Goal: Task Accomplishment & Management: Use online tool/utility

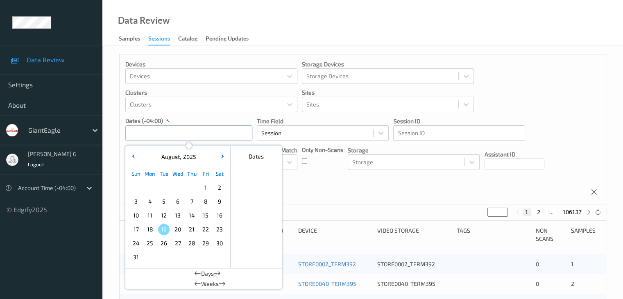
click at [229, 131] on input "text" at bounding box center [188, 133] width 127 height 16
click at [178, 215] on span "13" at bounding box center [177, 215] width 11 height 11
type input "13/08/2025 00:00 -> 13/08/2025 23:59"
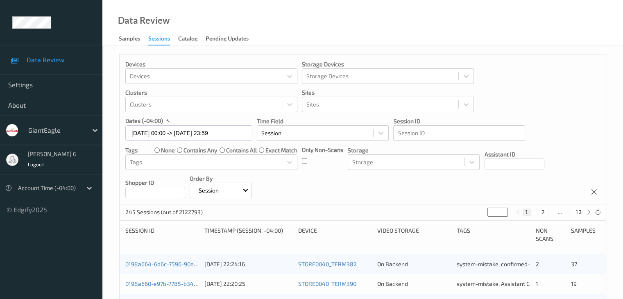
click at [350, 212] on button "13" at bounding box center [577, 211] width 11 height 7
type input "**"
click at [350, 212] on button "12" at bounding box center [559, 211] width 11 height 7
type input "**"
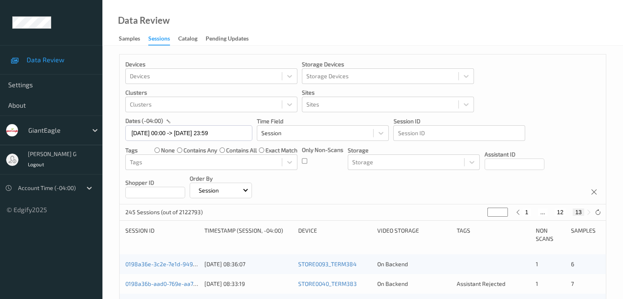
type input "**"
click at [350, 212] on button "11" at bounding box center [550, 211] width 11 height 7
type input "**"
click at [350, 210] on button "10" at bounding box center [544, 211] width 11 height 7
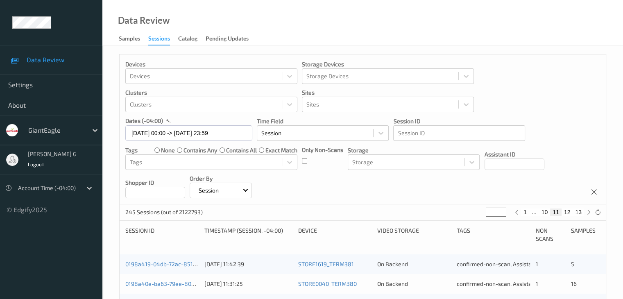
type input "**"
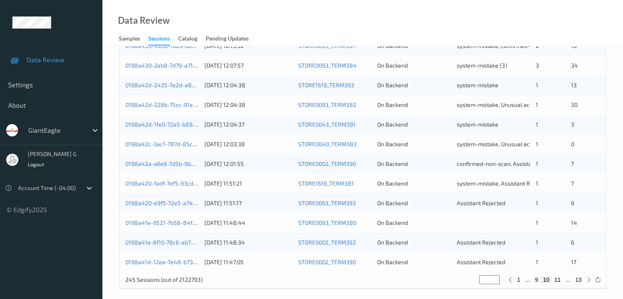
scroll to position [382, 0]
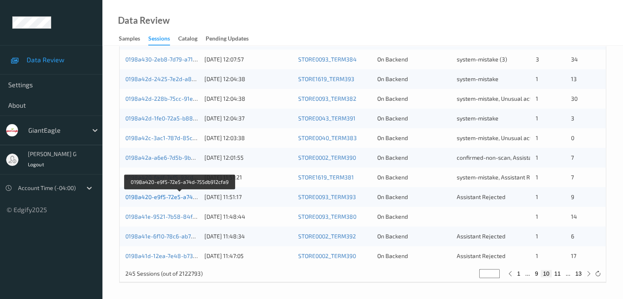
click at [169, 197] on link "0198a420-e9f5-72e5-a74d-755db912cfa9" at bounding box center [179, 196] width 109 height 7
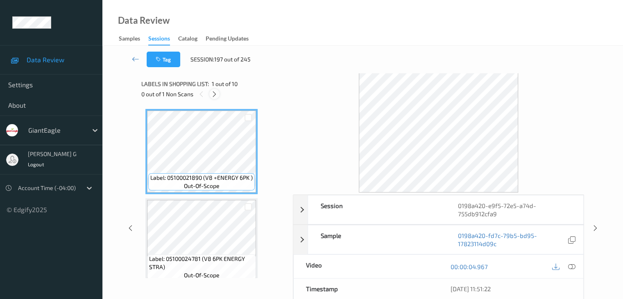
click at [216, 93] on icon at bounding box center [214, 93] width 7 height 7
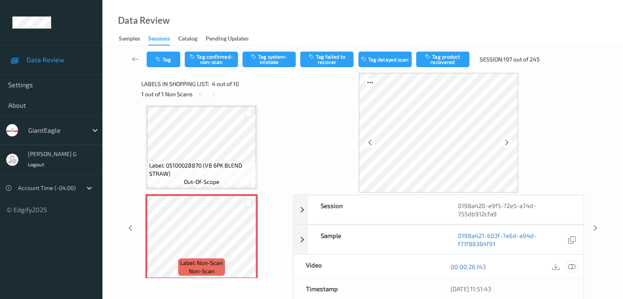
click at [350, 228] on icon at bounding box center [571, 266] width 7 height 7
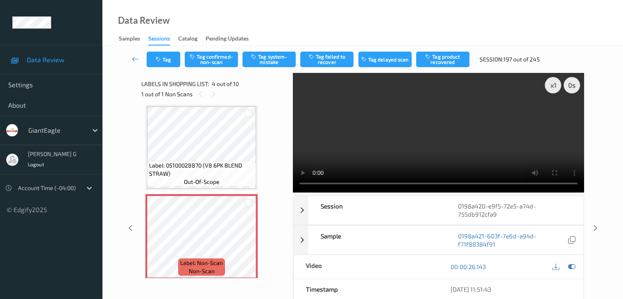
drag, startPoint x: 191, startPoint y: 1, endPoint x: 359, endPoint y: 4, distance: 167.5
click at [350, 18] on div "Data Review Samples Sessions Catalog Pending Updates" at bounding box center [362, 23] width 520 height 46
click at [215, 60] on button "Tag confirmed-non-scan" at bounding box center [211, 60] width 53 height 16
click at [331, 61] on button "Tag failed to recover" at bounding box center [326, 60] width 53 height 16
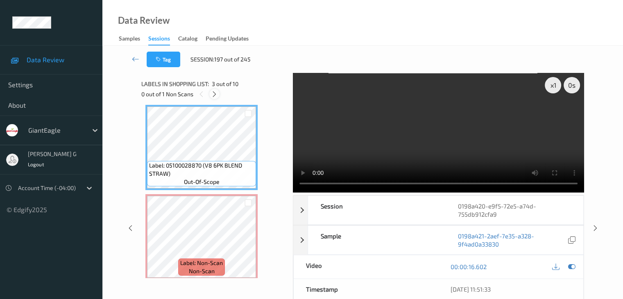
click at [216, 93] on icon at bounding box center [214, 93] width 7 height 7
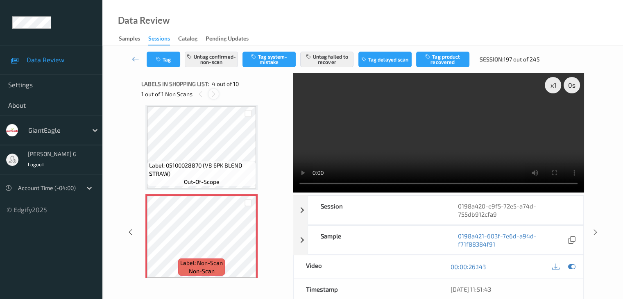
click at [216, 93] on icon at bounding box center [213, 93] width 7 height 7
click at [323, 58] on button "Untag failed to recover" at bounding box center [326, 60] width 53 height 16
click at [219, 61] on button "Untag confirmed-non-scan" at bounding box center [211, 60] width 53 height 16
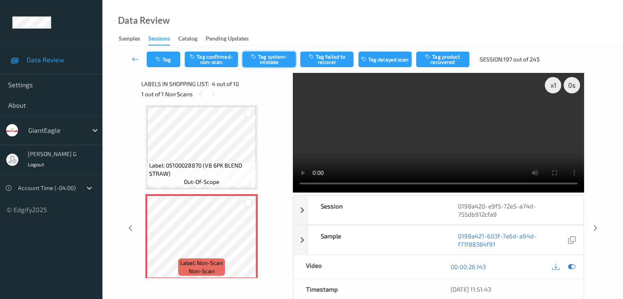
click at [278, 59] on button "Tag system-mistake" at bounding box center [268, 60] width 53 height 16
click at [170, 60] on button "Tag" at bounding box center [164, 60] width 34 height 16
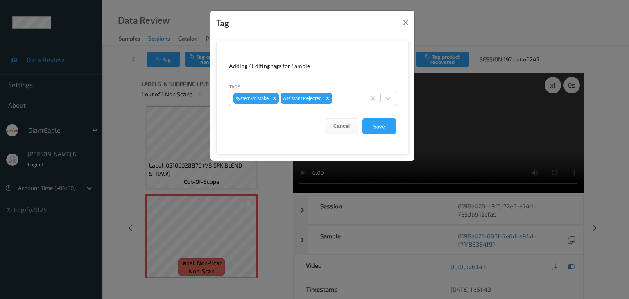
click at [350, 97] on div at bounding box center [348, 98] width 28 height 10
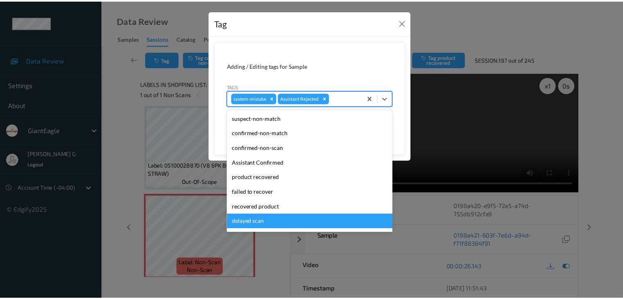
scroll to position [41, 0]
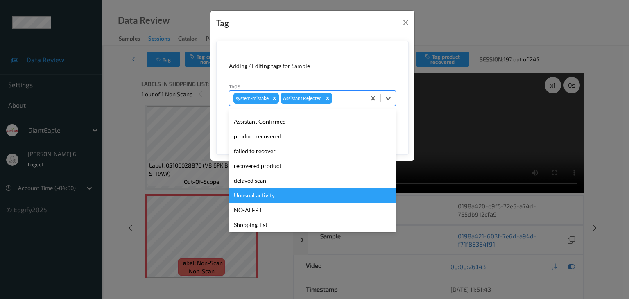
click at [269, 193] on div "Unusual activity" at bounding box center [312, 195] width 167 height 15
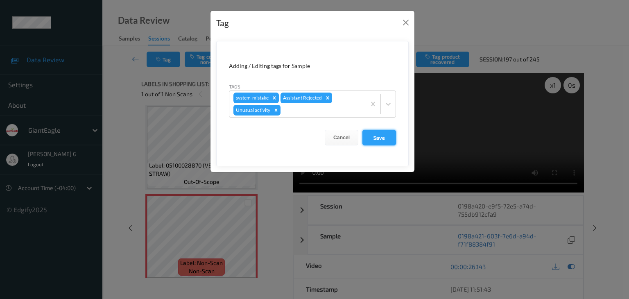
click at [350, 136] on button "Save" at bounding box center [379, 138] width 34 height 16
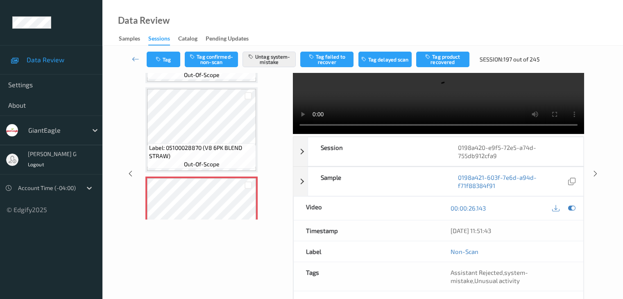
scroll to position [0, 0]
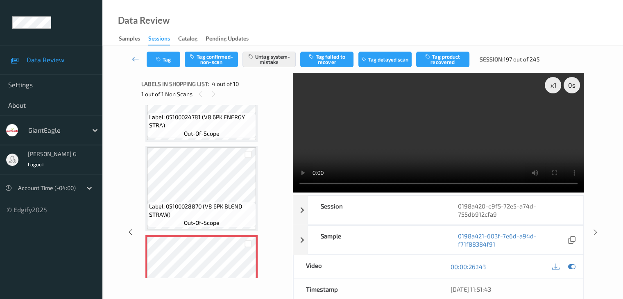
click at [133, 59] on icon at bounding box center [135, 59] width 7 height 8
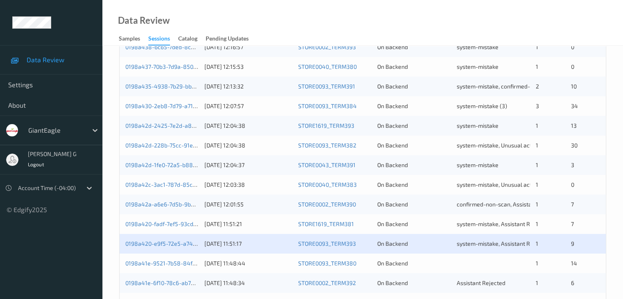
scroll to position [382, 0]
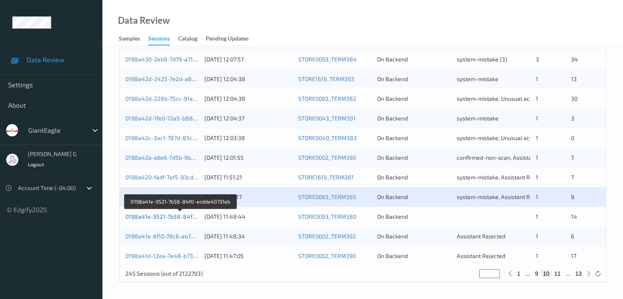
click at [149, 216] on link "0198a41e-9521-7b58-84f0-ecdde40731eb" at bounding box center [180, 216] width 111 height 7
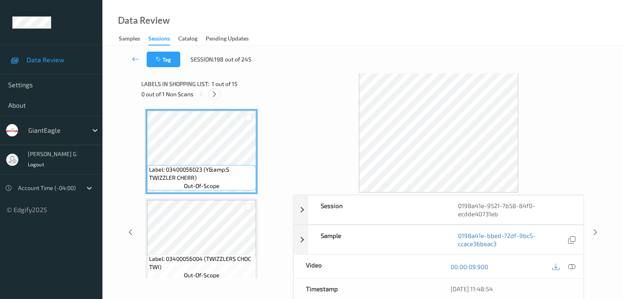
click at [214, 95] on icon at bounding box center [214, 93] width 7 height 7
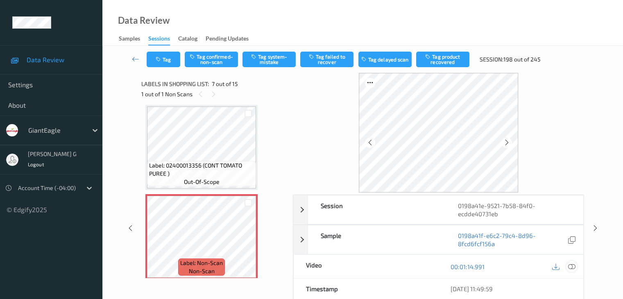
click at [350, 228] on icon at bounding box center [571, 266] width 7 height 7
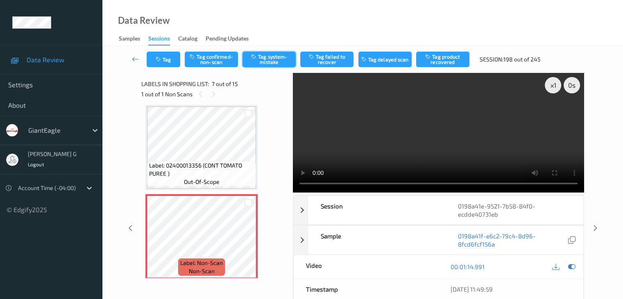
click at [272, 57] on button "Tag system-mistake" at bounding box center [268, 60] width 53 height 16
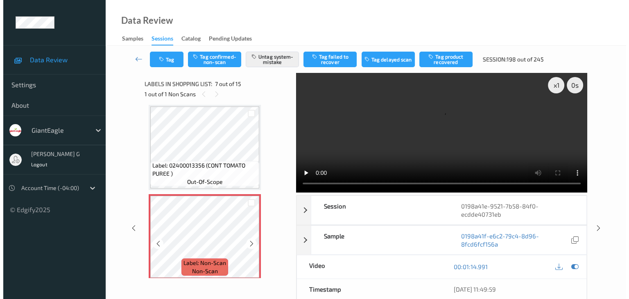
scroll to position [491, 0]
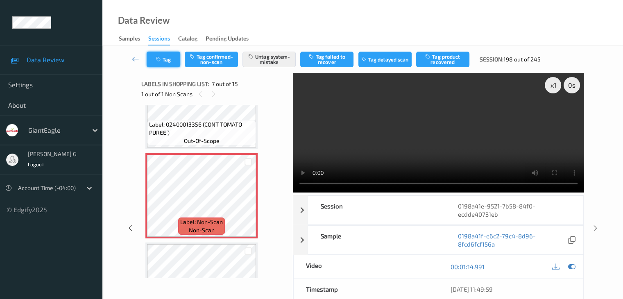
click at [166, 60] on button "Tag" at bounding box center [164, 60] width 34 height 16
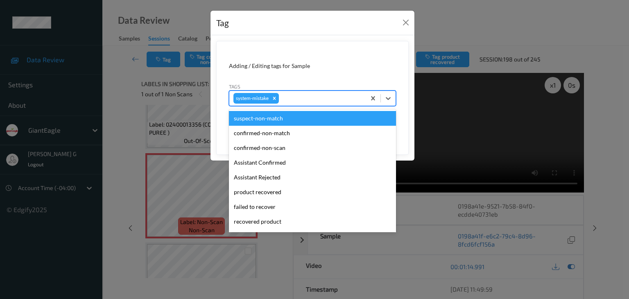
click at [296, 97] on div at bounding box center [321, 98] width 81 height 10
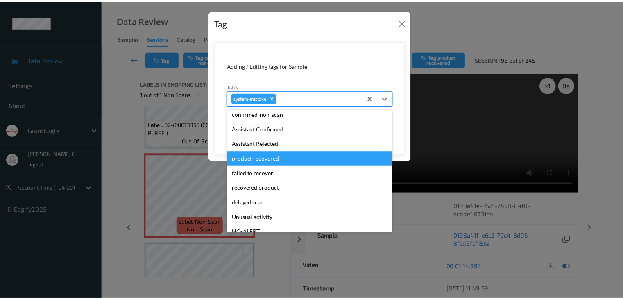
scroll to position [82, 0]
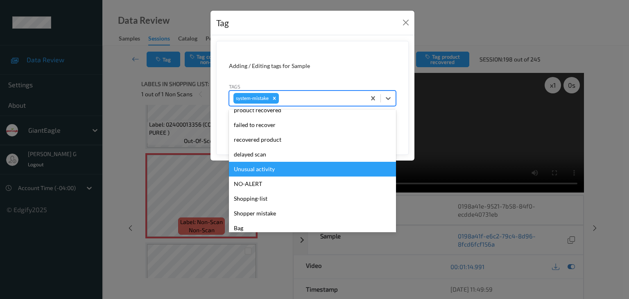
click at [260, 167] on div "Unusual activity" at bounding box center [312, 169] width 167 height 15
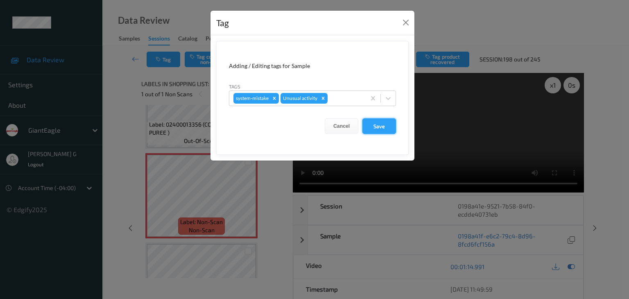
click at [350, 125] on button "Save" at bounding box center [379, 126] width 34 height 16
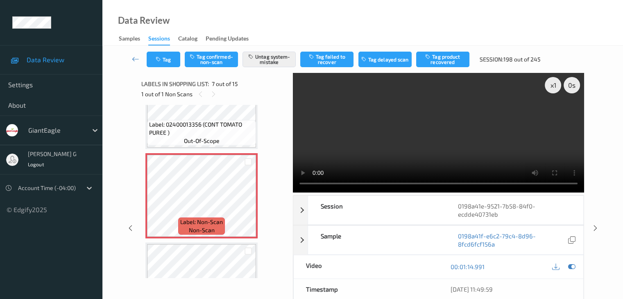
drag, startPoint x: 135, startPoint y: 58, endPoint x: 138, endPoint y: 49, distance: 9.2
click at [135, 58] on icon at bounding box center [135, 59] width 7 height 8
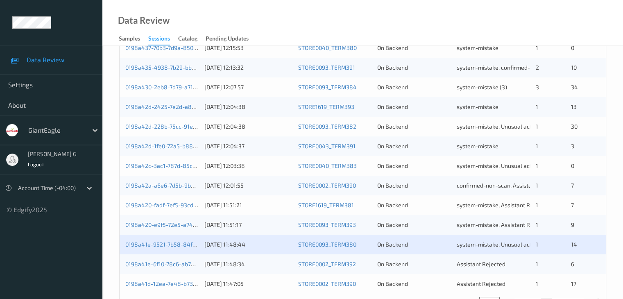
scroll to position [382, 0]
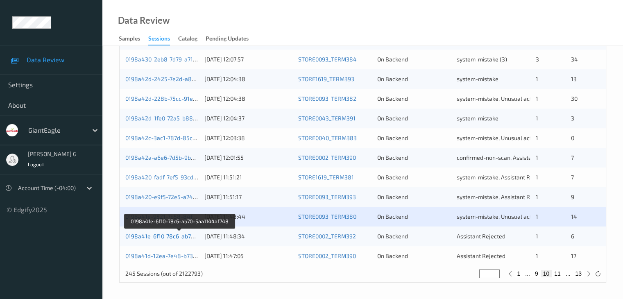
click at [175, 228] on link "0198a41e-6f10-78c6-ab70-5aa1144af748" at bounding box center [179, 236] width 109 height 7
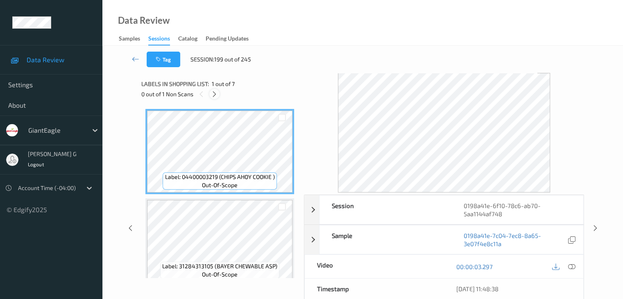
click at [216, 94] on icon at bounding box center [214, 93] width 7 height 7
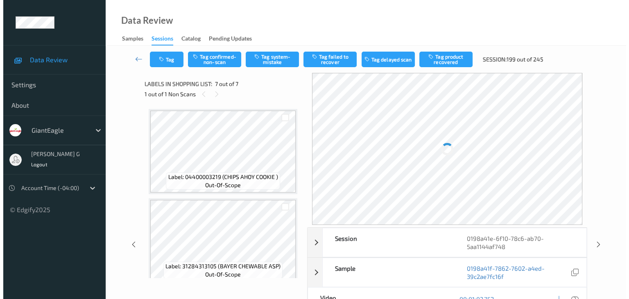
scroll to position [450, 0]
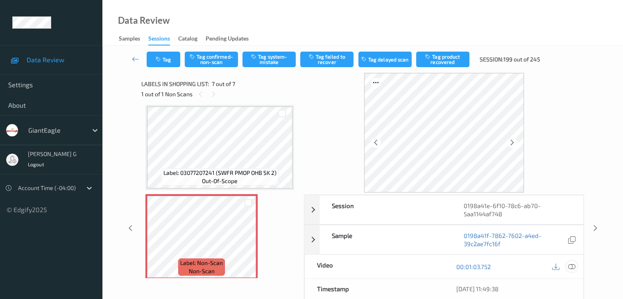
click at [350, 228] on icon at bounding box center [571, 266] width 7 height 7
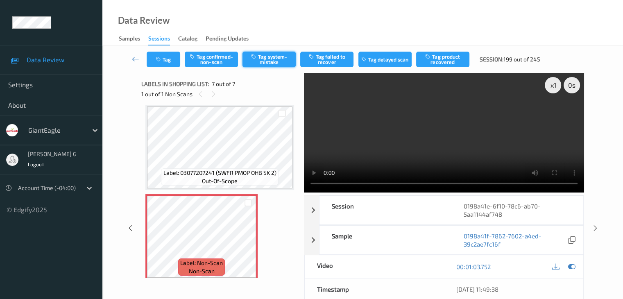
click at [267, 60] on button "Tag system-mistake" at bounding box center [268, 60] width 53 height 16
click at [172, 59] on button "Tag" at bounding box center [164, 60] width 34 height 16
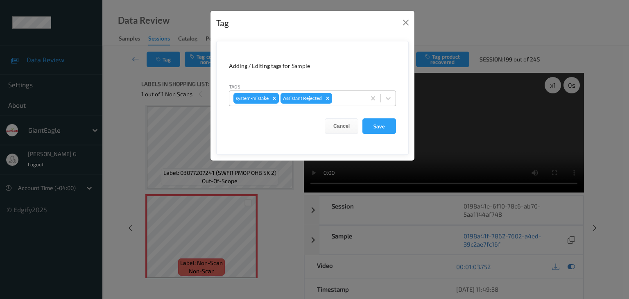
click at [350, 95] on div at bounding box center [348, 98] width 28 height 10
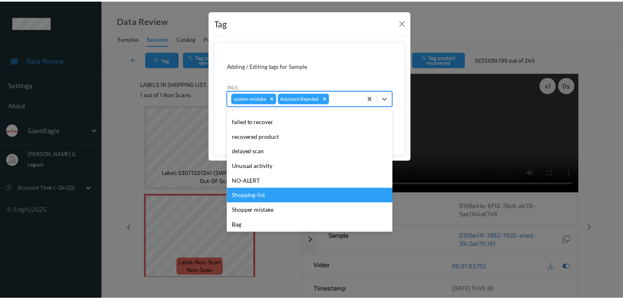
scroll to position [72, 0]
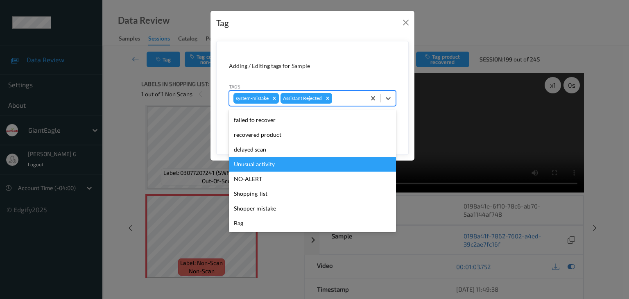
click at [273, 164] on div "Unusual activity" at bounding box center [312, 164] width 167 height 15
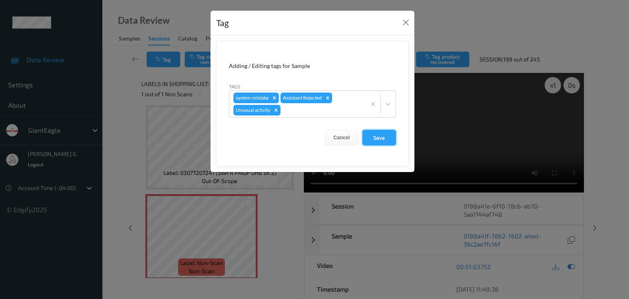
click at [350, 138] on button "Save" at bounding box center [379, 138] width 34 height 16
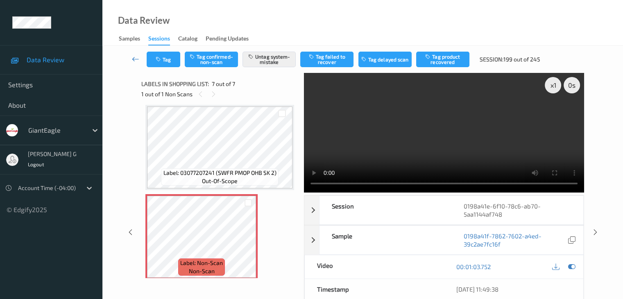
click at [134, 59] on icon at bounding box center [135, 59] width 7 height 8
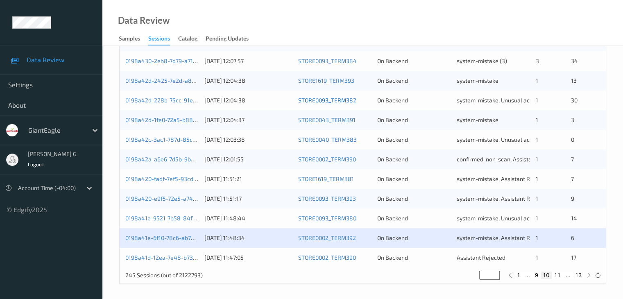
scroll to position [382, 0]
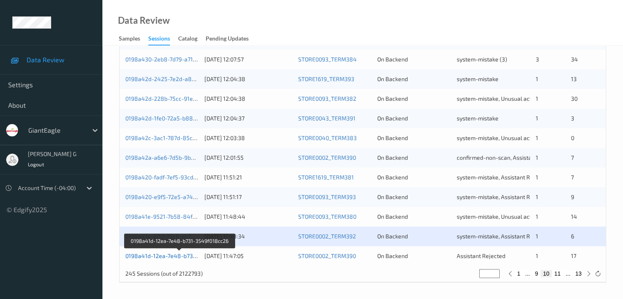
click at [159, 228] on link "0198a41d-12ea-7e48-b731-3549f018cc26" at bounding box center [180, 255] width 110 height 7
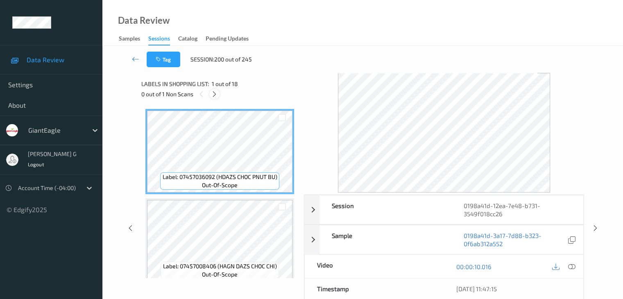
click at [216, 94] on icon at bounding box center [214, 93] width 7 height 7
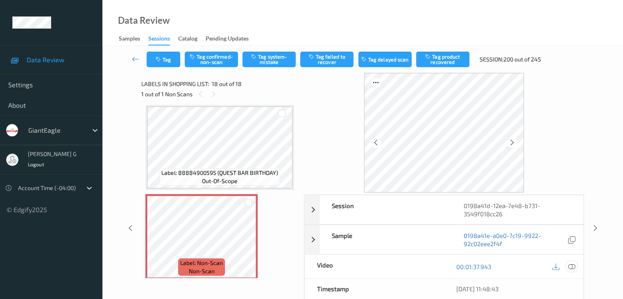
click at [350, 228] on icon at bounding box center [571, 266] width 7 height 7
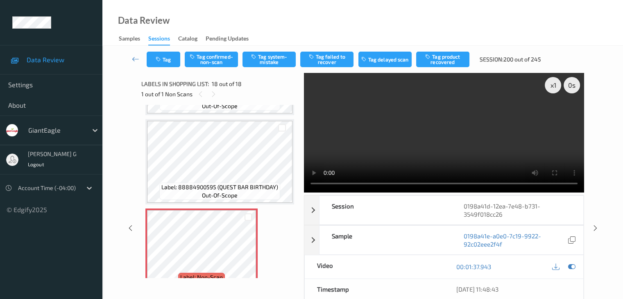
scroll to position [1438, 0]
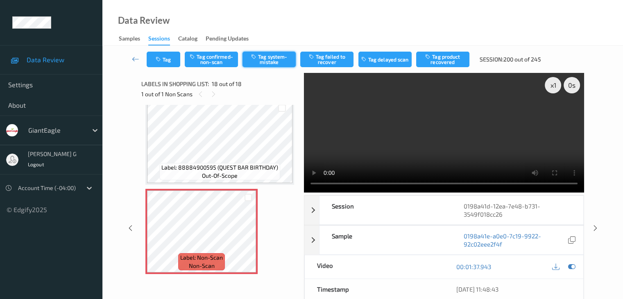
click at [274, 60] on button "Tag system-mistake" at bounding box center [268, 60] width 53 height 16
click at [134, 59] on icon at bounding box center [135, 59] width 7 height 8
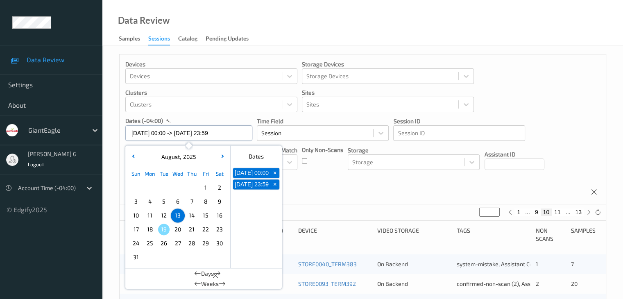
click at [233, 133] on input "13/08/2025 00:00 -> 13/08/2025 23:59" at bounding box center [188, 133] width 127 height 16
click at [275, 176] on span "+" at bounding box center [275, 173] width 9 height 9
type input "13/08/2025 00:00"
type input "*"
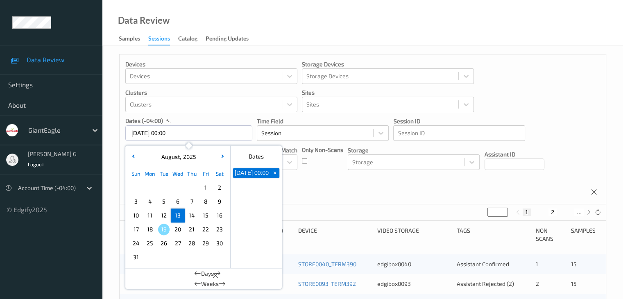
click at [276, 176] on span "+" at bounding box center [275, 173] width 9 height 9
click at [193, 214] on span "14" at bounding box center [191, 215] width 11 height 11
click at [193, 213] on span "14" at bounding box center [191, 215] width 11 height 11
type input "14/08/2025 00:00 -> 14/08/2025 23:59"
click at [348, 182] on div "Devices Devices Storage Devices Storage Devices Clusters Clusters Sites Sites d…" at bounding box center [363, 129] width 486 height 150
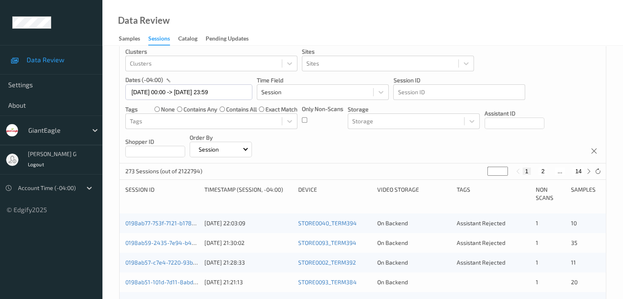
scroll to position [82, 0]
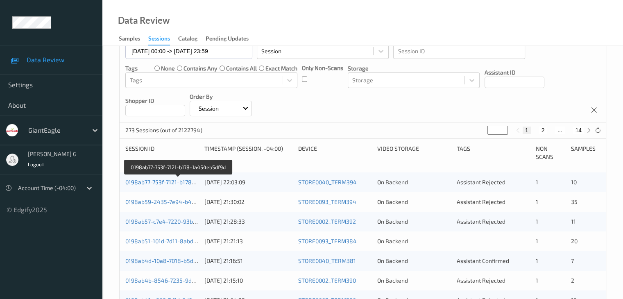
click at [167, 183] on link "0198ab77-753f-7121-b178-1a454eb5df9d" at bounding box center [178, 182] width 107 height 7
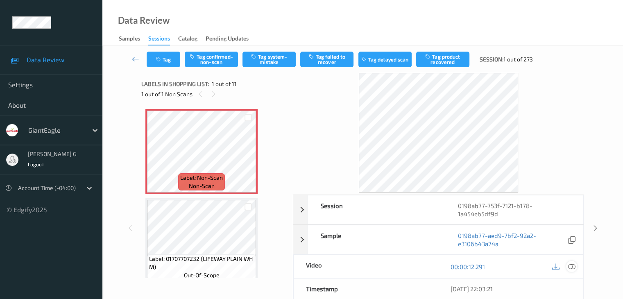
click at [350, 228] on icon at bounding box center [571, 266] width 7 height 7
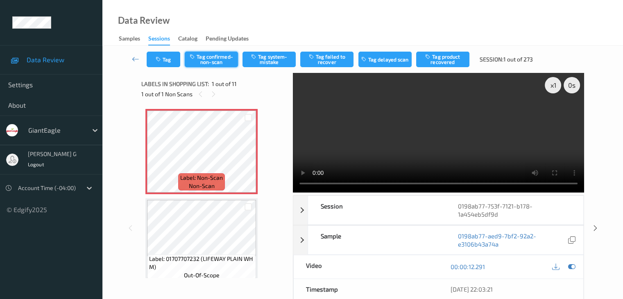
click at [219, 61] on button "Tag confirmed-non-scan" at bounding box center [211, 60] width 53 height 16
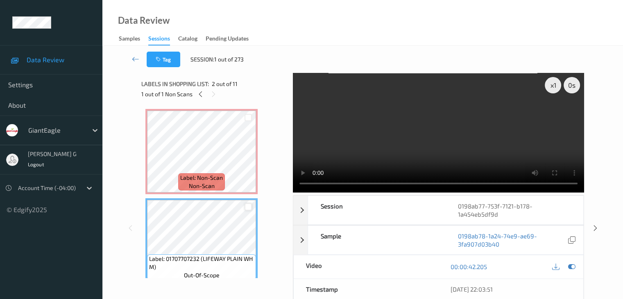
click at [247, 206] on div at bounding box center [248, 207] width 8 height 8
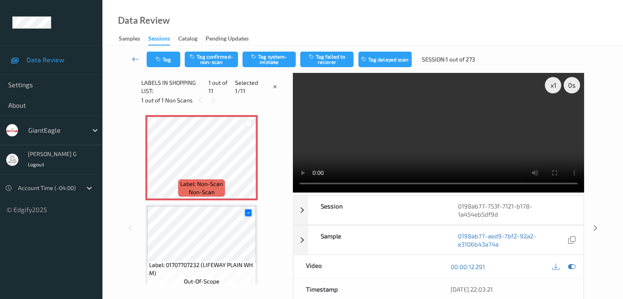
click at [134, 57] on icon at bounding box center [135, 59] width 7 height 8
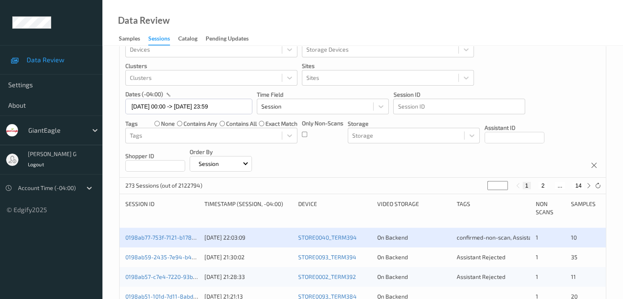
scroll to position [41, 0]
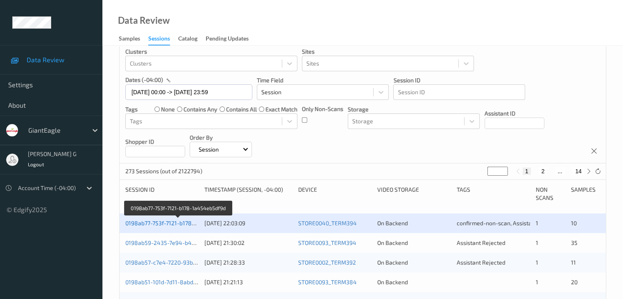
click at [170, 222] on link "0198ab77-753f-7121-b178-1a454eb5df9d" at bounding box center [178, 222] width 107 height 7
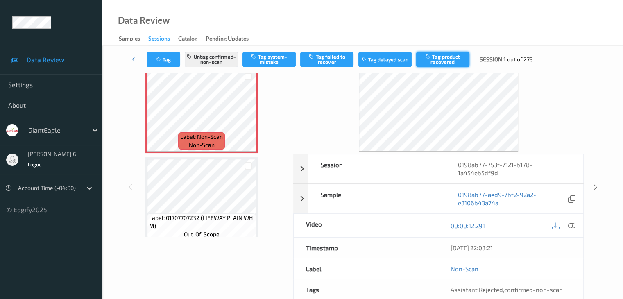
click at [350, 59] on button "Tag product recovered" at bounding box center [442, 60] width 53 height 16
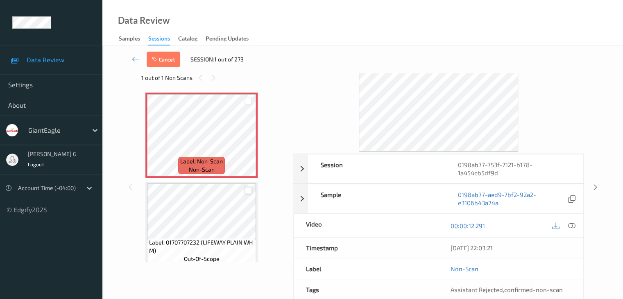
click at [247, 191] on div at bounding box center [248, 191] width 8 height 8
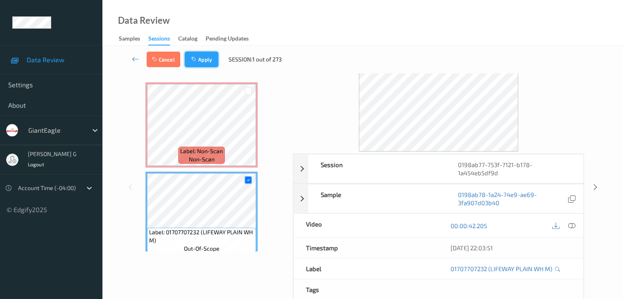
click at [206, 58] on button "Apply" at bounding box center [202, 60] width 34 height 16
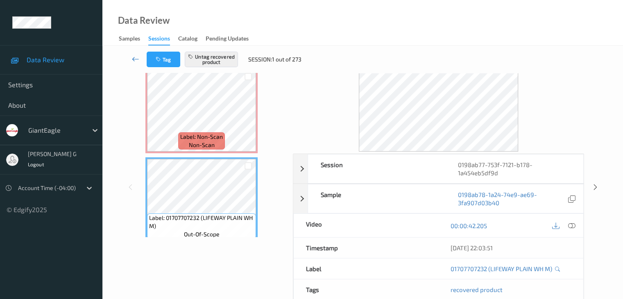
click at [136, 58] on icon at bounding box center [135, 59] width 7 height 8
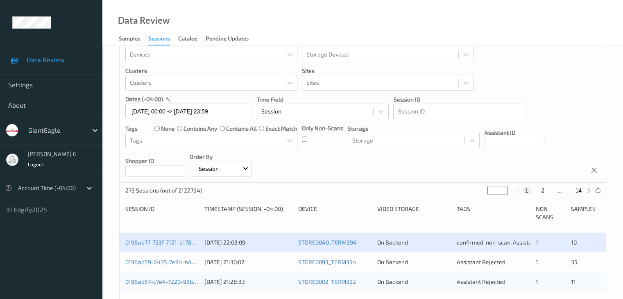
scroll to position [41, 0]
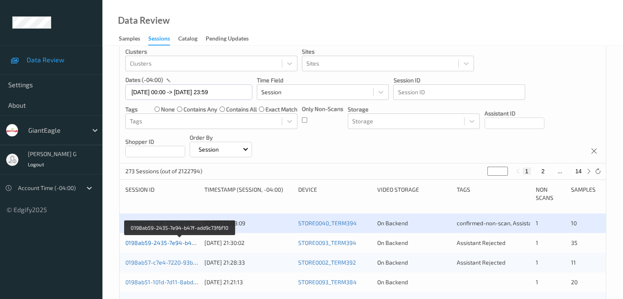
click at [174, 228] on link "0198ab59-2435-7e94-b47f-add9c73f6f10" at bounding box center [179, 242] width 109 height 7
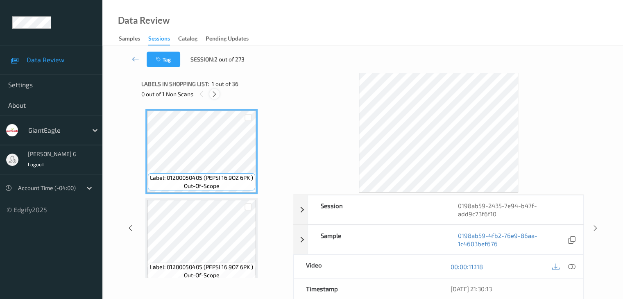
click at [215, 94] on icon at bounding box center [214, 93] width 7 height 7
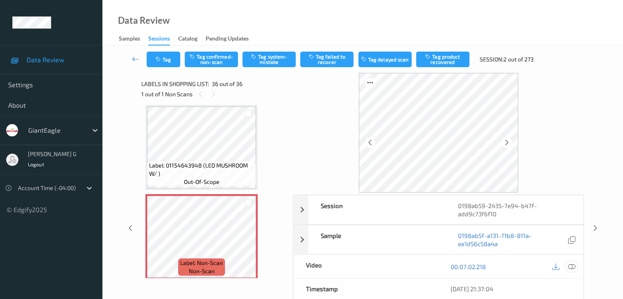
click at [350, 228] on icon at bounding box center [571, 266] width 7 height 7
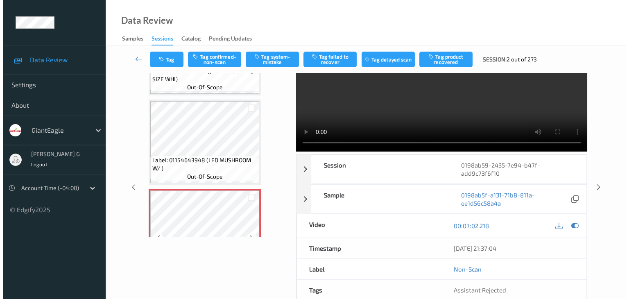
scroll to position [3045, 0]
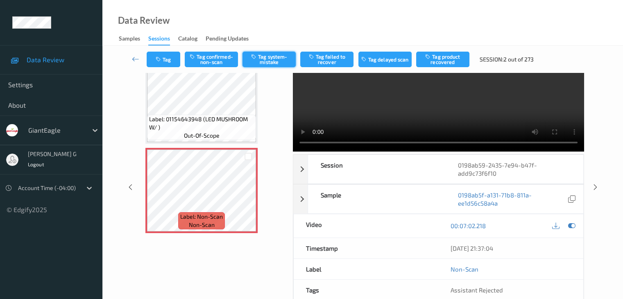
click at [271, 59] on button "Tag system-mistake" at bounding box center [268, 60] width 53 height 16
click at [172, 59] on button "Tag" at bounding box center [164, 60] width 34 height 16
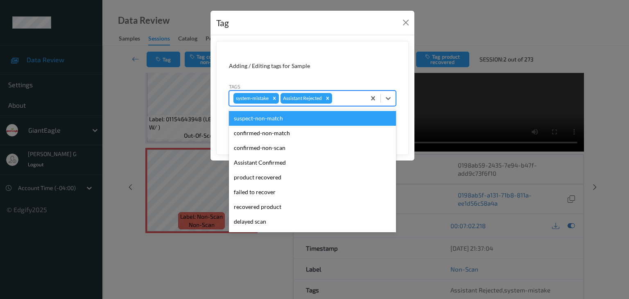
click at [350, 97] on div at bounding box center [348, 98] width 28 height 10
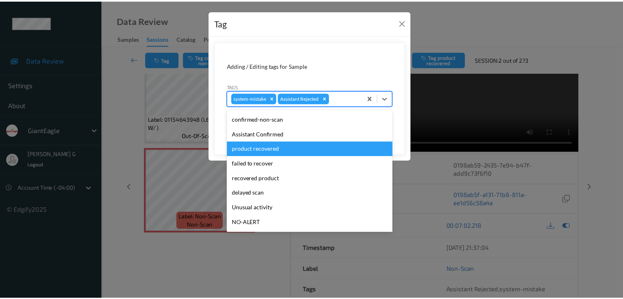
scroll to position [41, 0]
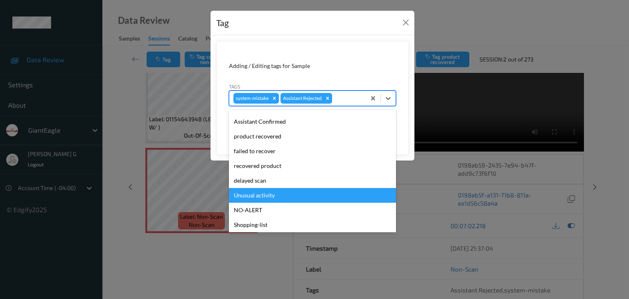
click at [264, 195] on div "Unusual activity" at bounding box center [312, 195] width 167 height 15
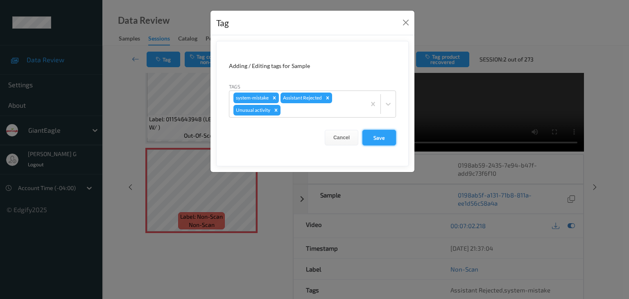
click at [350, 136] on button "Save" at bounding box center [379, 138] width 34 height 16
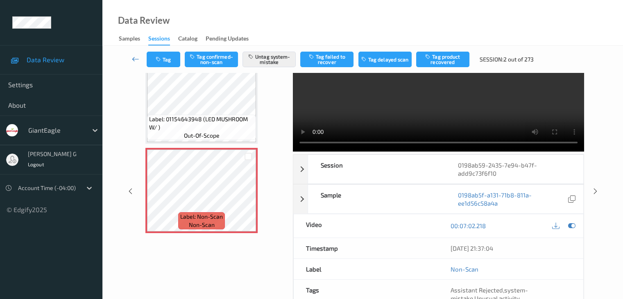
click at [134, 58] on icon at bounding box center [135, 59] width 7 height 8
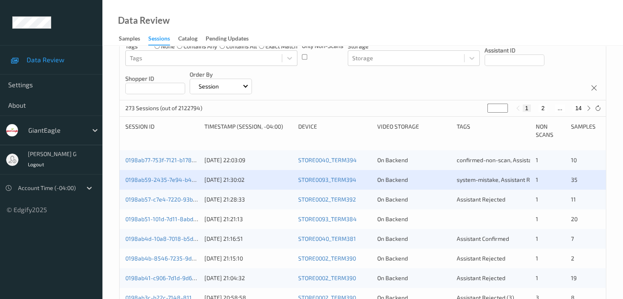
scroll to position [123, 0]
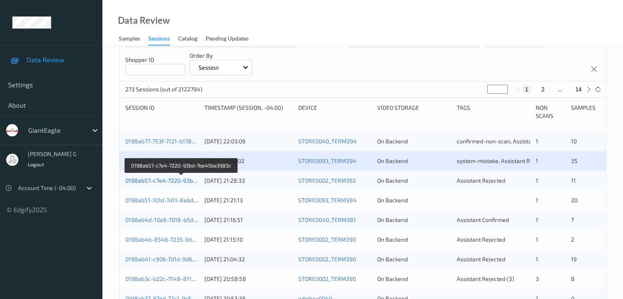
click at [170, 180] on link "0198ab57-c7e4-7220-93bd-7be45ba3983c" at bounding box center [181, 180] width 112 height 7
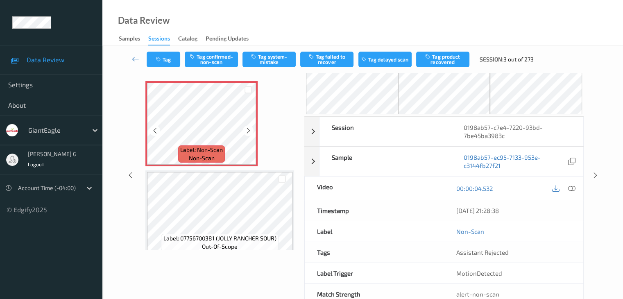
scroll to position [9, 0]
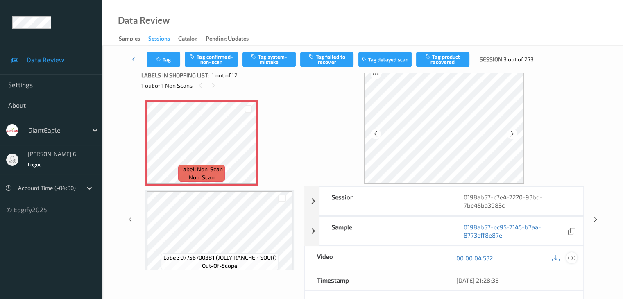
click at [350, 228] on icon at bounding box center [571, 257] width 7 height 7
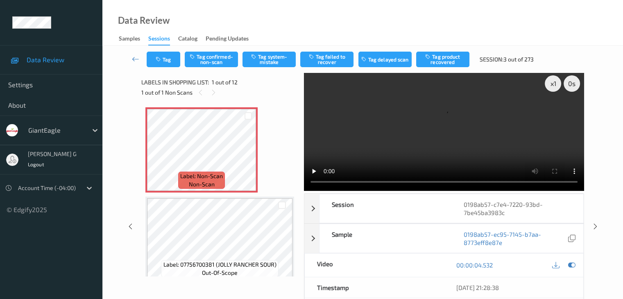
scroll to position [0, 0]
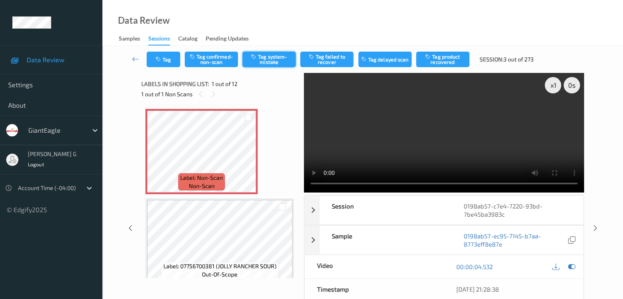
click at [272, 60] on button "Tag system-mistake" at bounding box center [268, 60] width 53 height 16
click at [135, 61] on icon at bounding box center [135, 59] width 7 height 8
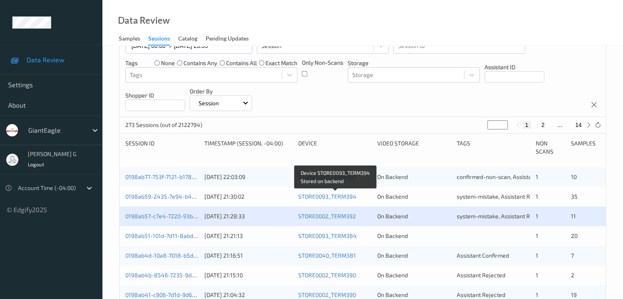
scroll to position [123, 0]
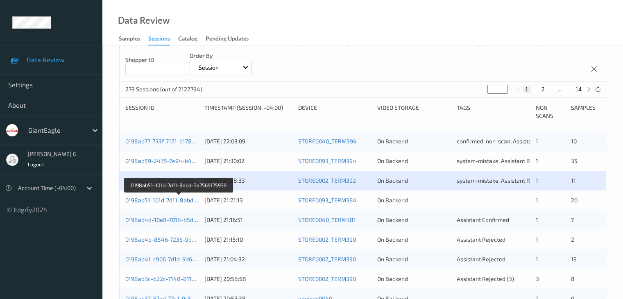
click at [169, 201] on link "0198ab51-101d-7d11-8abd-3a7569175939" at bounding box center [179, 200] width 108 height 7
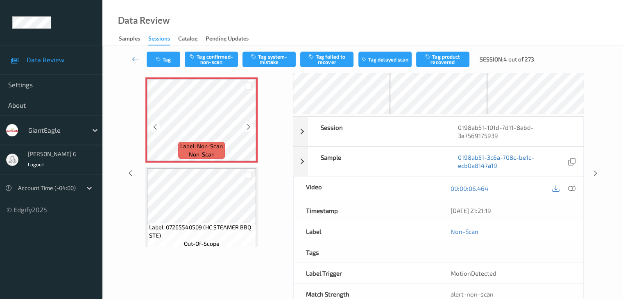
scroll to position [13, 0]
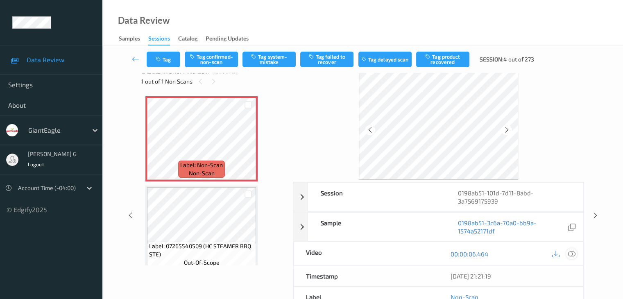
click at [350, 228] on icon at bounding box center [571, 253] width 7 height 7
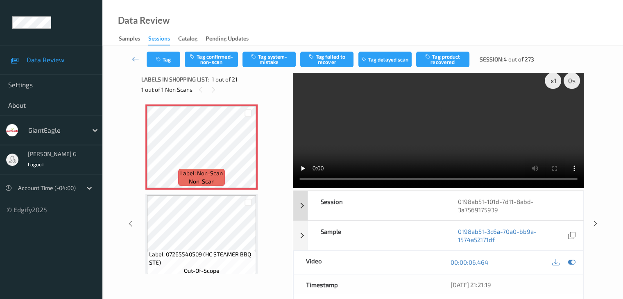
scroll to position [0, 0]
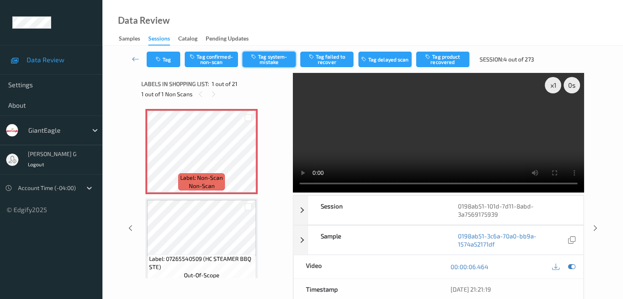
click at [273, 61] on button "Tag system-mistake" at bounding box center [268, 60] width 53 height 16
click at [135, 59] on icon at bounding box center [135, 59] width 7 height 8
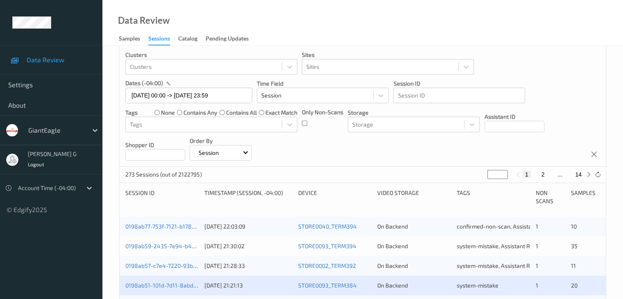
scroll to position [123, 0]
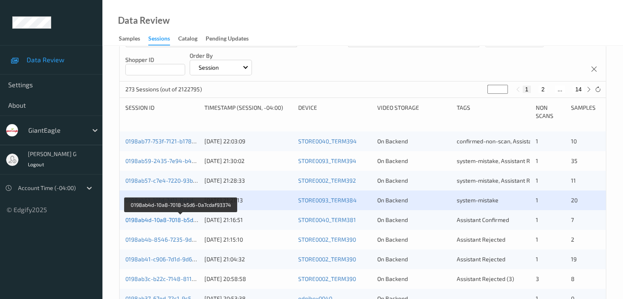
click at [165, 220] on link "0198ab4d-10a8-7018-b5d6-0a7cdaf93374" at bounding box center [180, 219] width 111 height 7
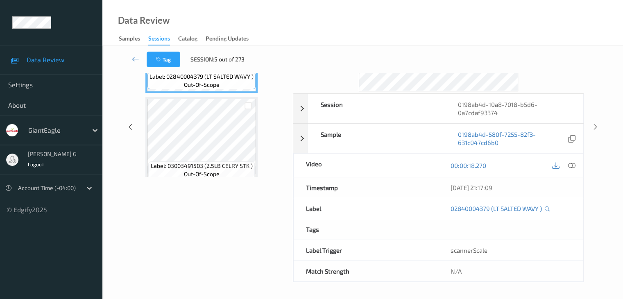
scroll to position [100, 0]
drag, startPoint x: 216, startPoint y: 0, endPoint x: 205, endPoint y: 10, distance: 15.4
click at [205, 10] on div "Data Review Samples Sessions Catalog Pending Updates" at bounding box center [362, 23] width 520 height 46
drag, startPoint x: 197, startPoint y: 2, endPoint x: 426, endPoint y: 22, distance: 229.4
click at [350, 25] on div "Data Review Samples Sessions Catalog Pending Updates" at bounding box center [362, 23] width 520 height 46
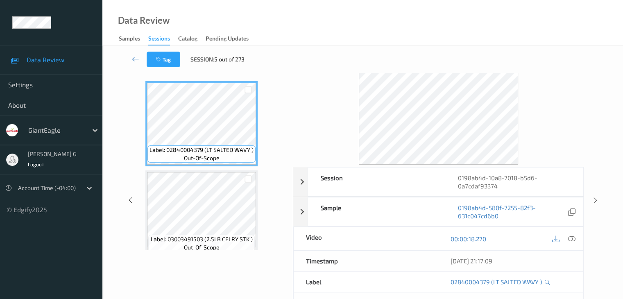
scroll to position [0, 0]
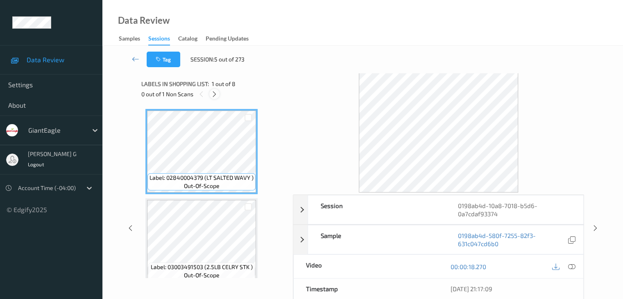
click at [215, 93] on icon at bounding box center [214, 93] width 7 height 7
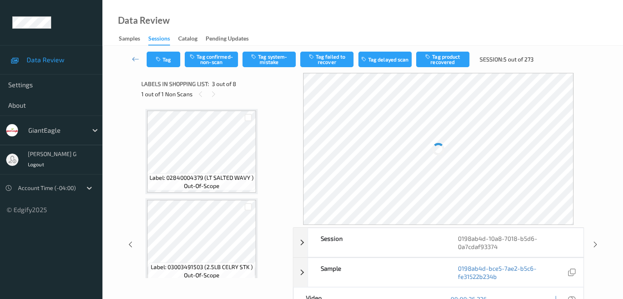
scroll to position [93, 0]
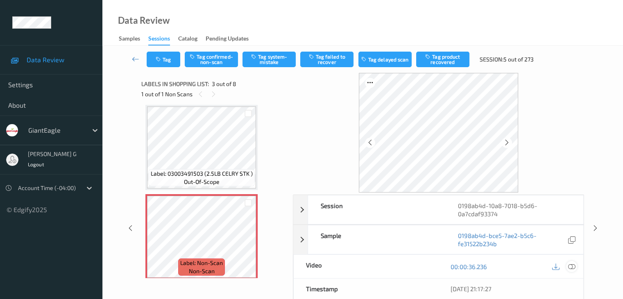
click at [350, 228] on icon at bounding box center [571, 266] width 7 height 7
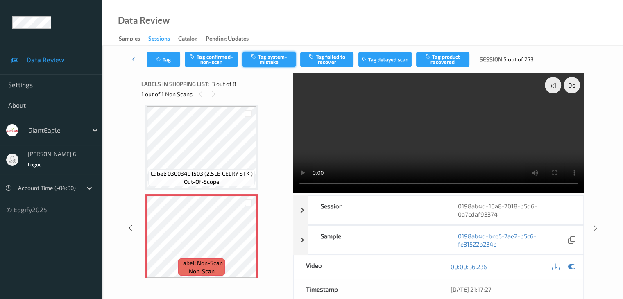
click at [272, 59] on button "Tag system-mistake" at bounding box center [268, 60] width 53 height 16
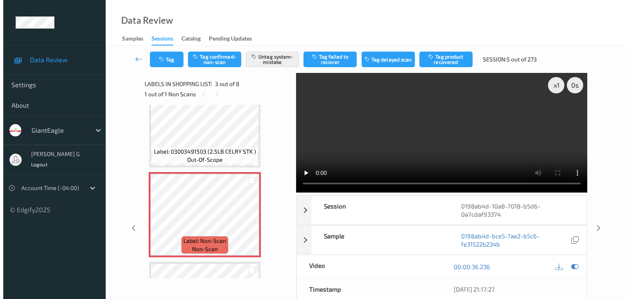
scroll to position [134, 0]
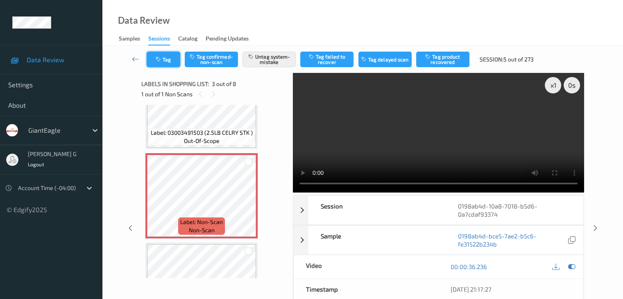
click at [174, 60] on button "Tag" at bounding box center [164, 60] width 34 height 16
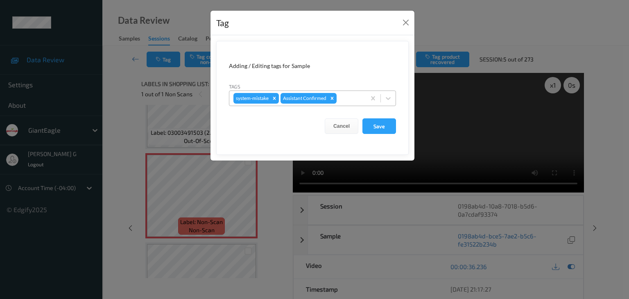
click at [350, 97] on div at bounding box center [349, 98] width 23 height 10
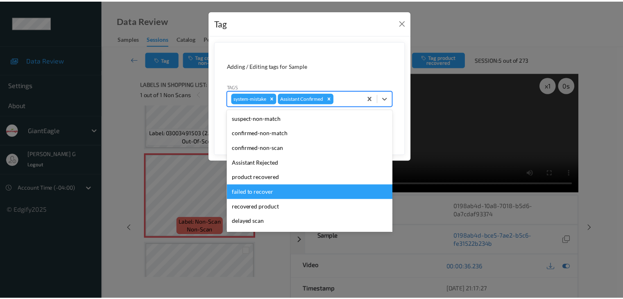
scroll to position [41, 0]
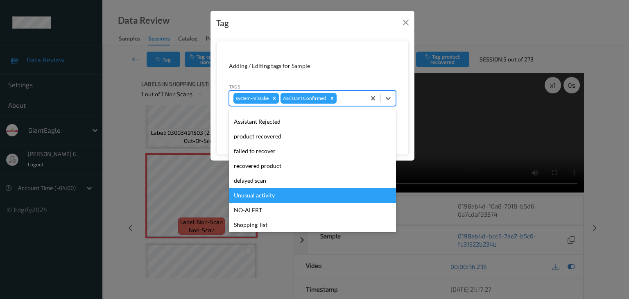
click at [264, 195] on div "Unusual activity" at bounding box center [312, 195] width 167 height 15
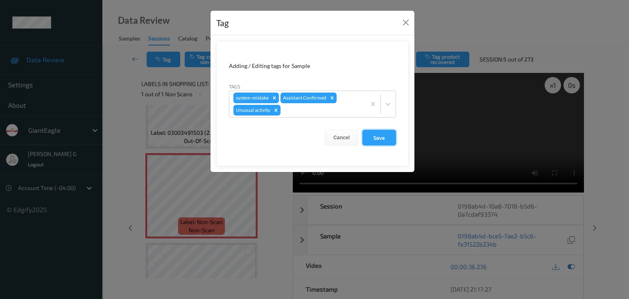
click at [350, 137] on button "Save" at bounding box center [379, 138] width 34 height 16
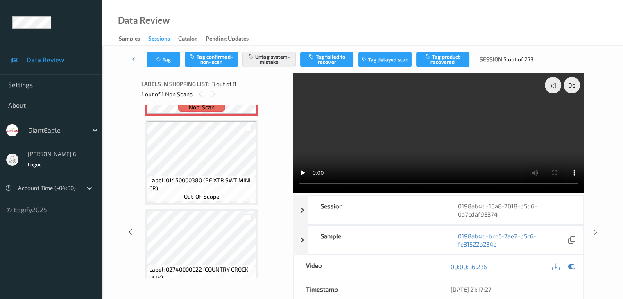
scroll to position [93, 0]
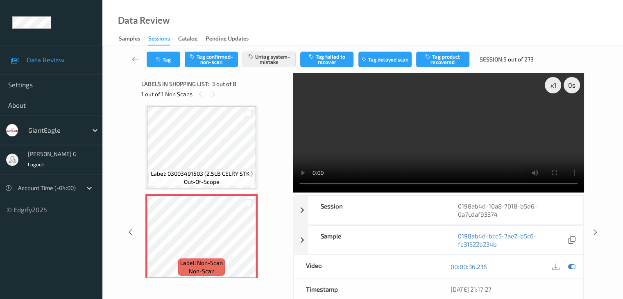
click at [136, 61] on icon at bounding box center [135, 59] width 7 height 8
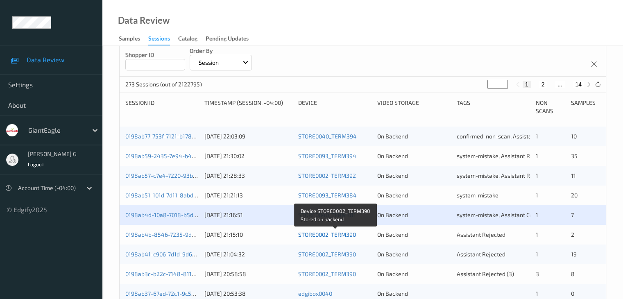
scroll to position [164, 0]
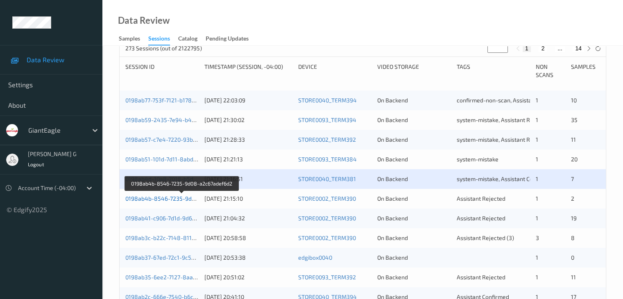
click at [179, 199] on link "0198ab4b-8546-7235-9d08-a2c67adef6d2" at bounding box center [181, 198] width 113 height 7
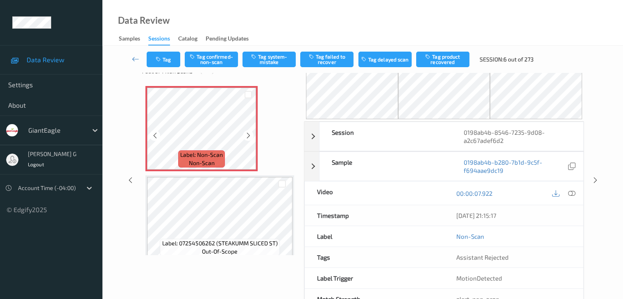
scroll to position [9, 0]
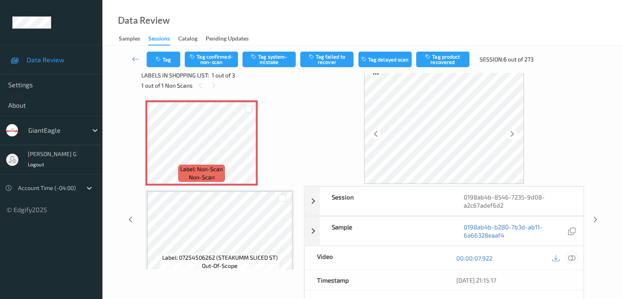
click at [350, 228] on icon at bounding box center [571, 257] width 7 height 7
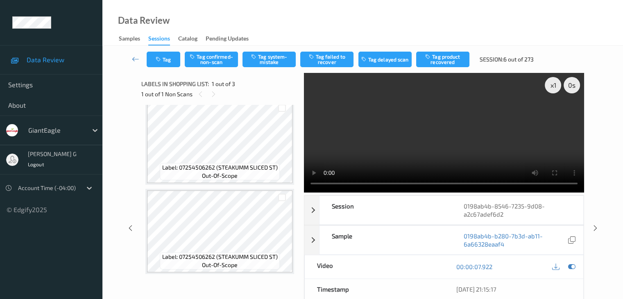
scroll to position [0, 0]
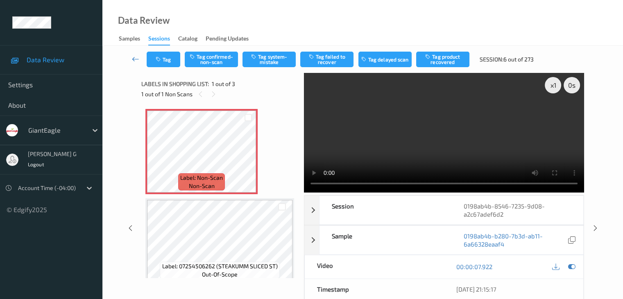
click at [137, 59] on icon at bounding box center [135, 59] width 7 height 8
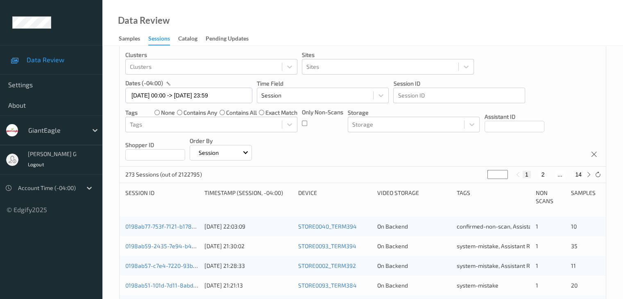
scroll to position [123, 0]
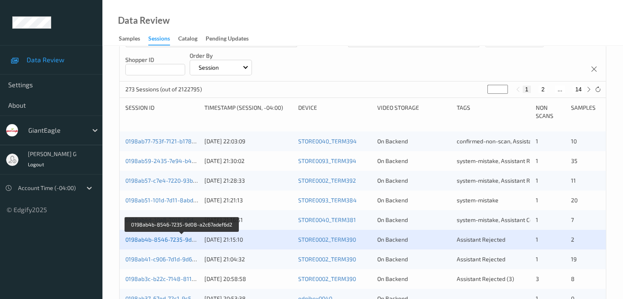
click at [178, 228] on link "0198ab4b-8546-7235-9d08-a2c67adef6d2" at bounding box center [181, 239] width 113 height 7
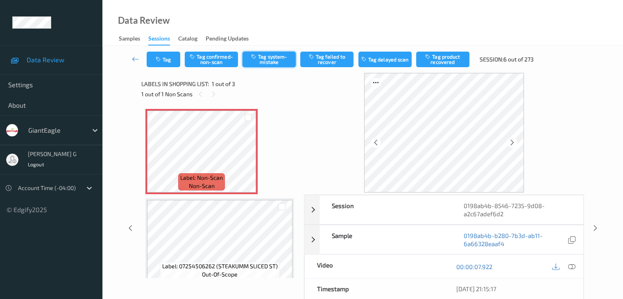
click at [269, 59] on button "Tag system-mistake" at bounding box center [268, 60] width 53 height 16
drag, startPoint x: 135, startPoint y: 59, endPoint x: 156, endPoint y: 27, distance: 39.1
click at [135, 59] on icon at bounding box center [135, 59] width 7 height 8
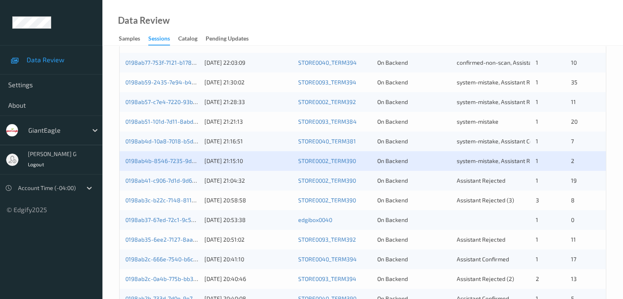
scroll to position [205, 0]
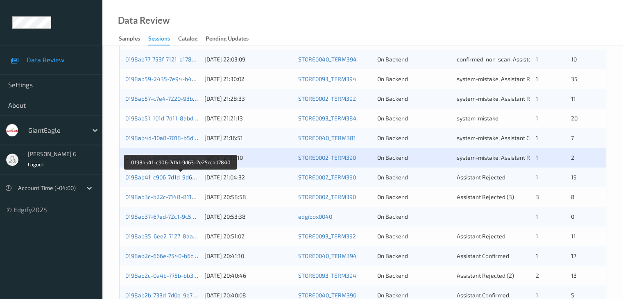
click at [164, 178] on link "0198ab41-c906-7d1d-9d63-2e25ccad7840" at bounding box center [180, 177] width 111 height 7
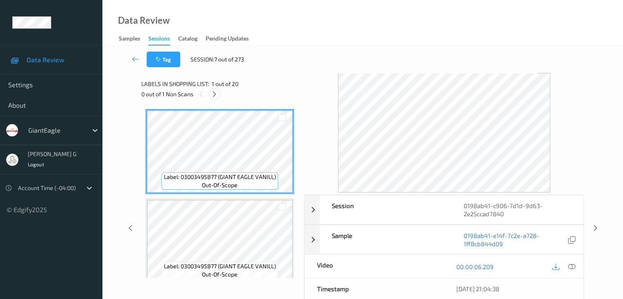
click at [217, 95] on icon at bounding box center [214, 93] width 7 height 7
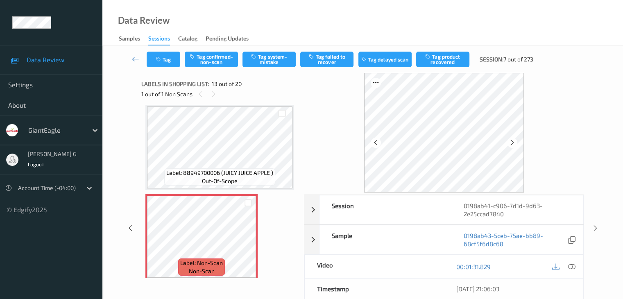
click at [350, 228] on icon at bounding box center [571, 266] width 7 height 7
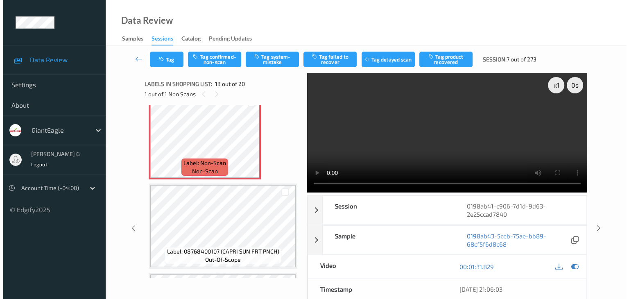
scroll to position [1068, 0]
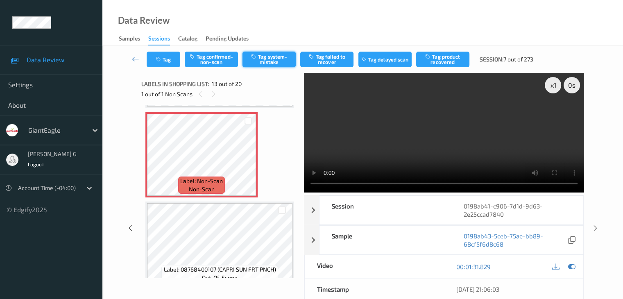
click at [273, 58] on button "Tag system-mistake" at bounding box center [268, 60] width 53 height 16
click at [170, 58] on button "Tag" at bounding box center [164, 60] width 34 height 16
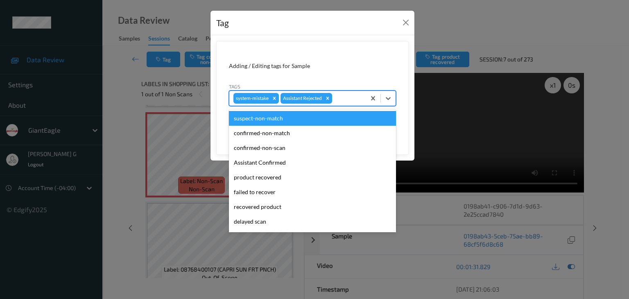
click at [350, 97] on div at bounding box center [348, 98] width 28 height 10
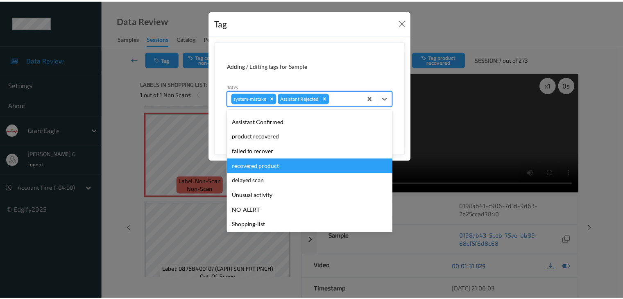
scroll to position [72, 0]
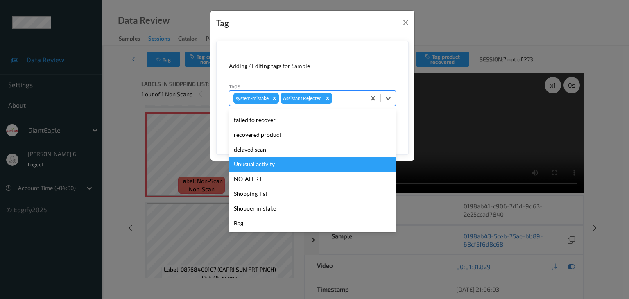
click at [260, 164] on div "Unusual activity" at bounding box center [312, 164] width 167 height 15
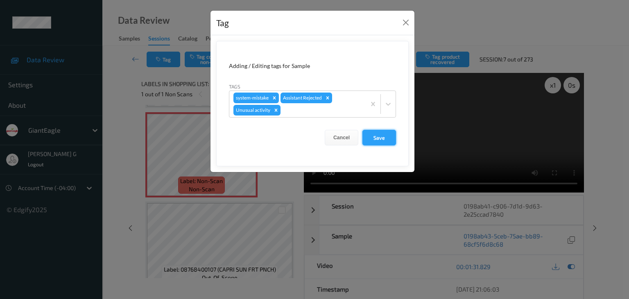
click at [350, 135] on button "Save" at bounding box center [379, 138] width 34 height 16
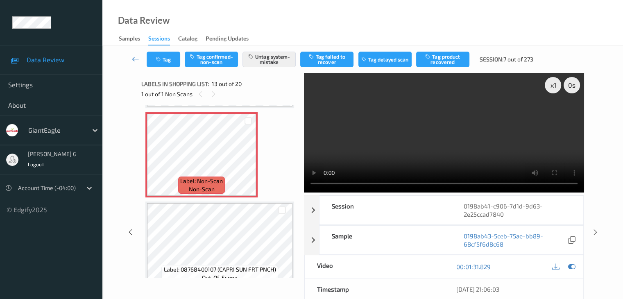
click at [136, 59] on icon at bounding box center [135, 59] width 7 height 8
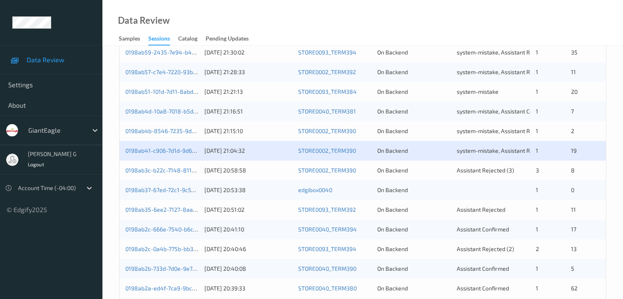
scroll to position [246, 0]
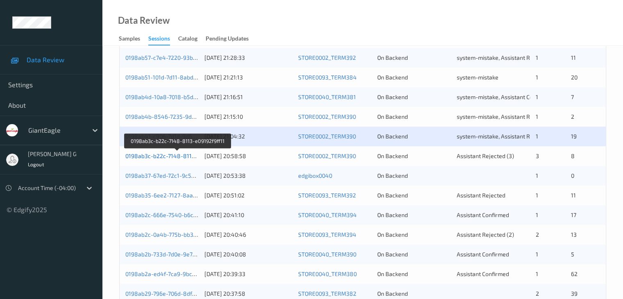
click at [172, 158] on link "0198ab3c-b22c-7148-8113-e09192f9ff11" at bounding box center [177, 155] width 105 height 7
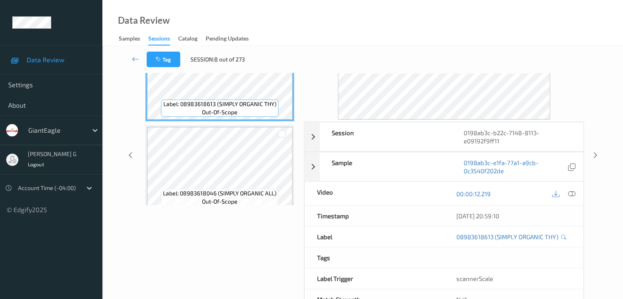
scroll to position [18, 0]
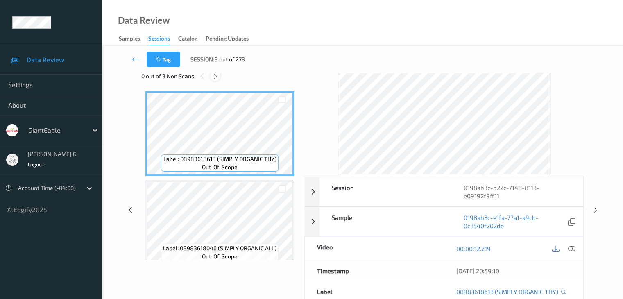
click at [217, 75] on icon at bounding box center [215, 75] width 7 height 7
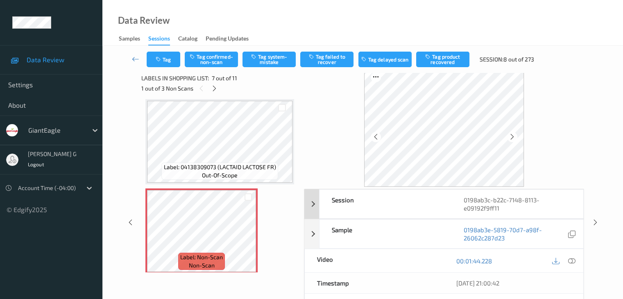
scroll to position [0, 0]
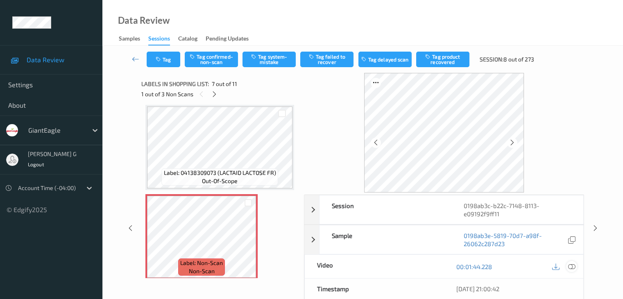
click at [350, 228] on icon at bounding box center [571, 266] width 7 height 7
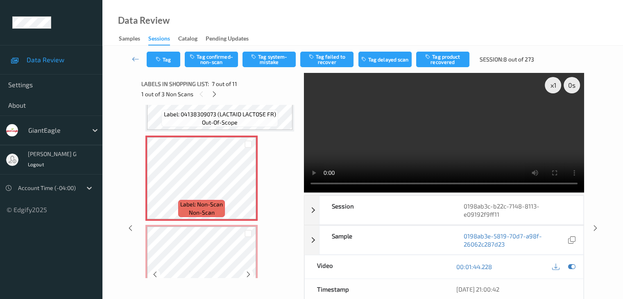
scroll to position [491, 0]
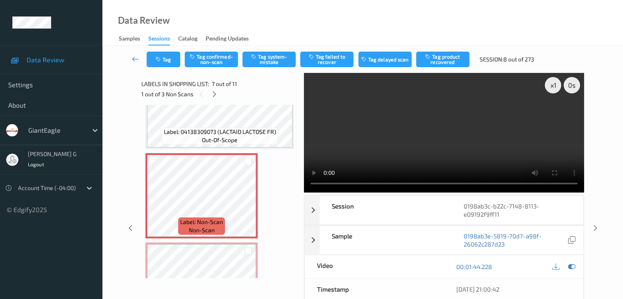
click at [134, 60] on icon at bounding box center [135, 59] width 7 height 8
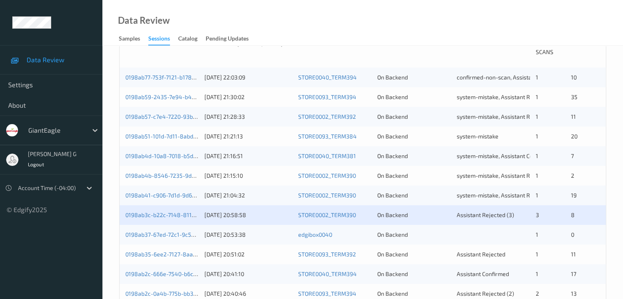
scroll to position [205, 0]
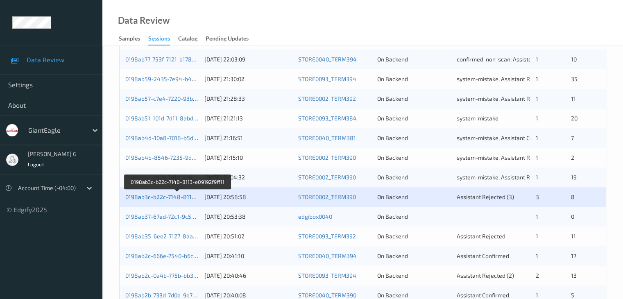
click at [149, 197] on link "0198ab3c-b22c-7148-8113-e09192f9ff11" at bounding box center [177, 196] width 105 height 7
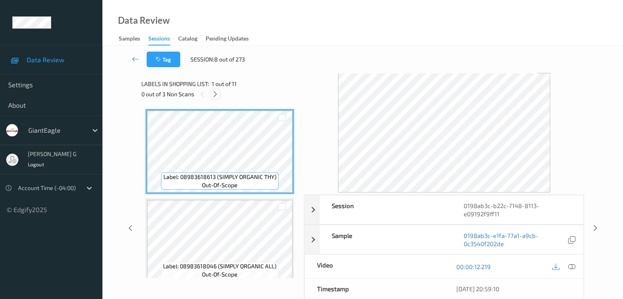
click at [218, 92] on icon at bounding box center [215, 93] width 7 height 7
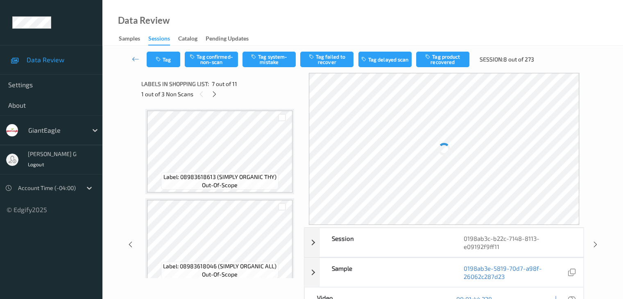
scroll to position [450, 0]
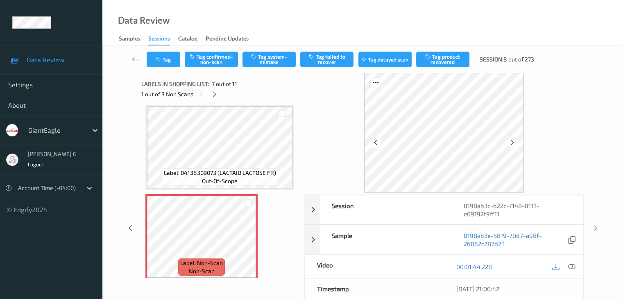
click at [350, 228] on icon at bounding box center [571, 266] width 7 height 7
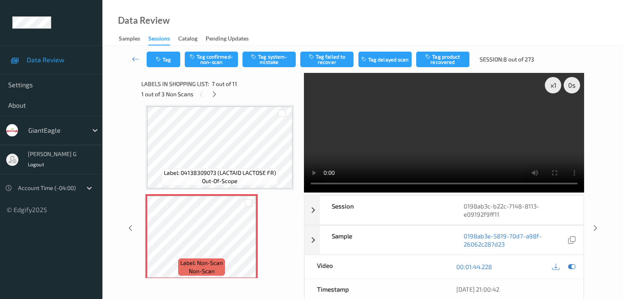
click at [318, 114] on video at bounding box center [444, 133] width 280 height 120
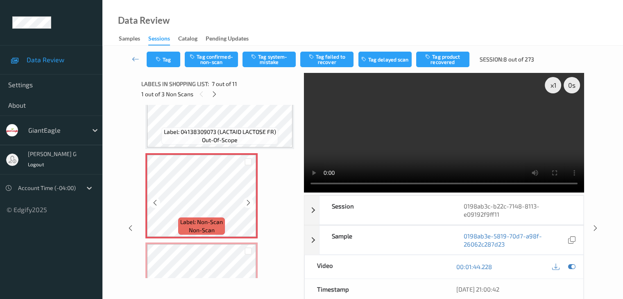
scroll to position [532, 0]
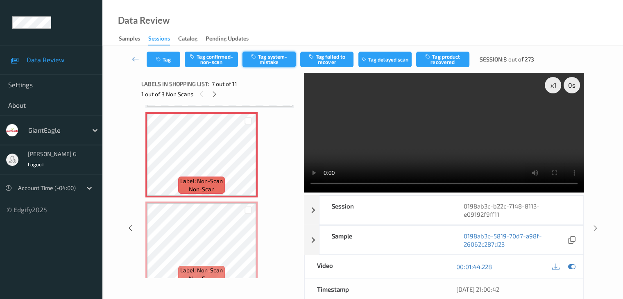
click at [269, 59] on button "Tag system-mistake" at bounding box center [268, 60] width 53 height 16
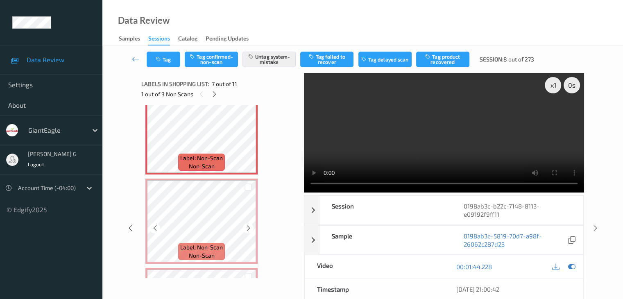
scroll to position [567, 0]
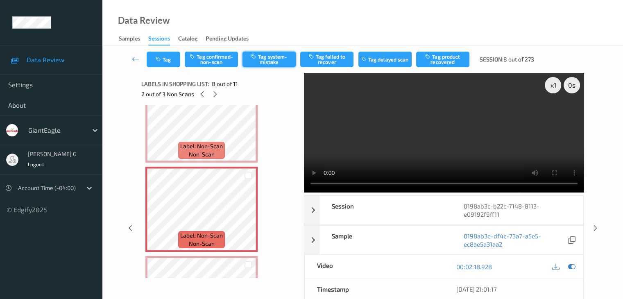
click at [272, 57] on button "Tag system-mistake" at bounding box center [268, 60] width 53 height 16
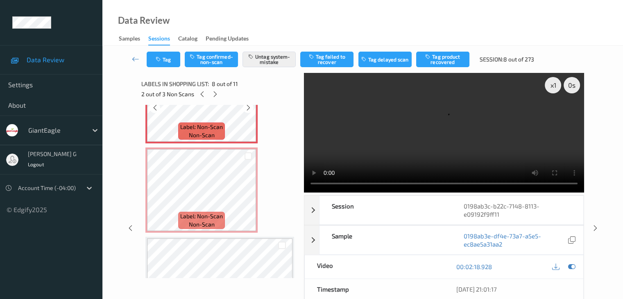
scroll to position [690, 0]
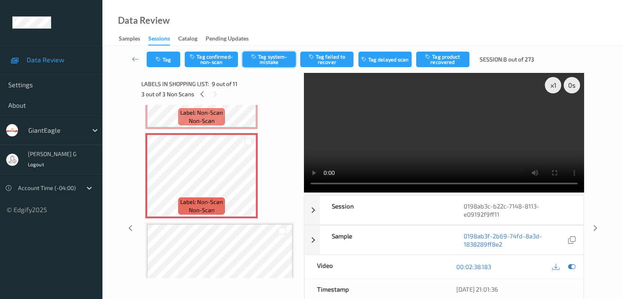
click at [270, 56] on button "Tag system-mistake" at bounding box center [268, 60] width 53 height 16
click at [136, 58] on icon at bounding box center [135, 59] width 7 height 8
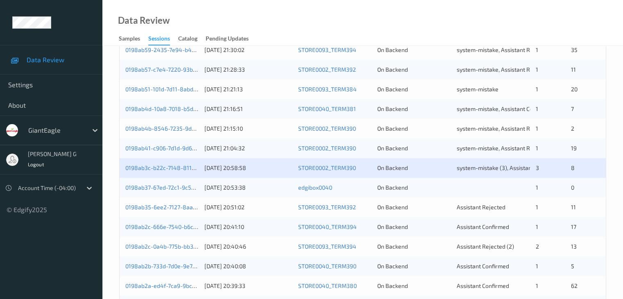
scroll to position [246, 0]
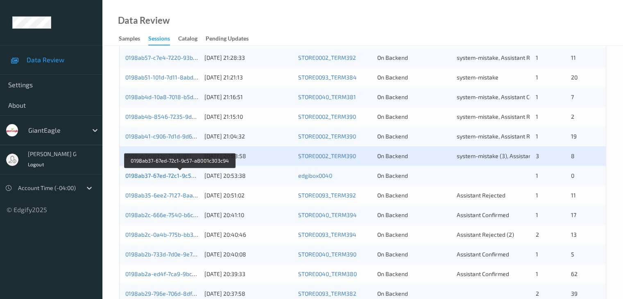
click at [156, 176] on link "0198ab37-67ed-72c1-9c57-a8001c303c94" at bounding box center [180, 175] width 110 height 7
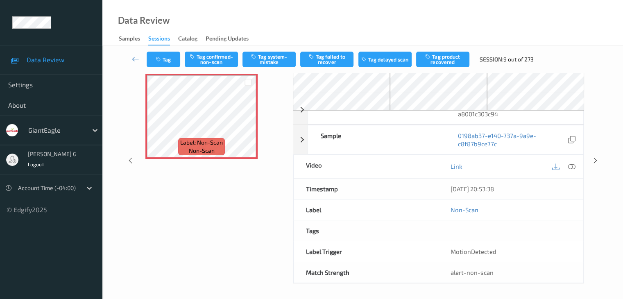
scroll to position [54, 0]
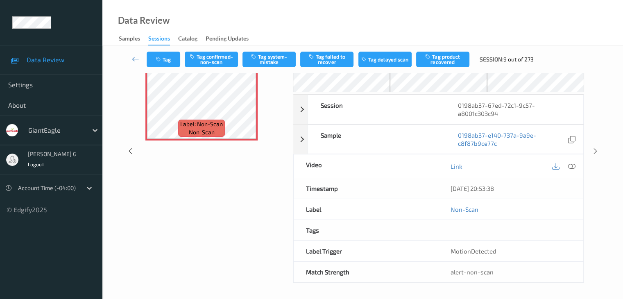
drag, startPoint x: 191, startPoint y: 0, endPoint x: 398, endPoint y: 14, distance: 208.1
click at [350, 16] on div "Data Review Samples Sessions Catalog Pending Updates" at bounding box center [362, 23] width 520 height 46
drag, startPoint x: 320, startPoint y: 0, endPoint x: 228, endPoint y: 9, distance: 92.2
click at [236, 16] on div "Data Review Samples Sessions Catalog Pending Updates" at bounding box center [362, 23] width 520 height 46
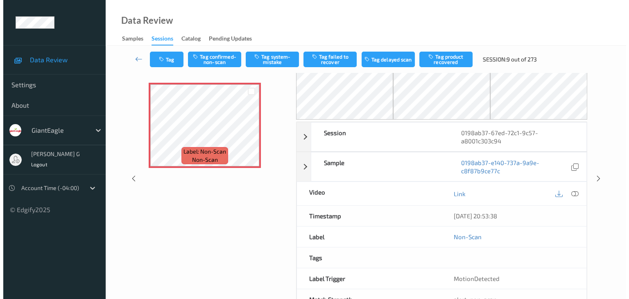
scroll to position [0, 0]
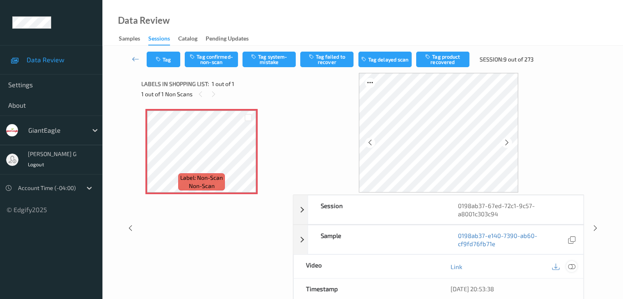
click at [350, 228] on icon at bounding box center [571, 266] width 7 height 7
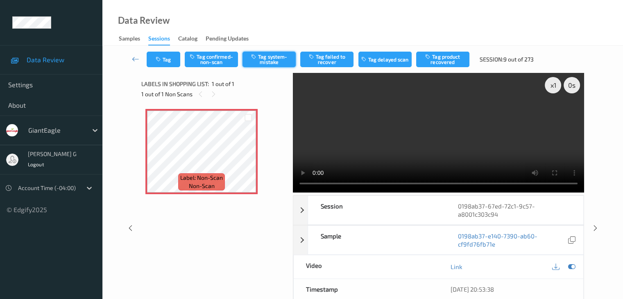
click at [267, 61] on button "Tag system-mistake" at bounding box center [268, 60] width 53 height 16
click at [170, 58] on button "Tag" at bounding box center [164, 60] width 34 height 16
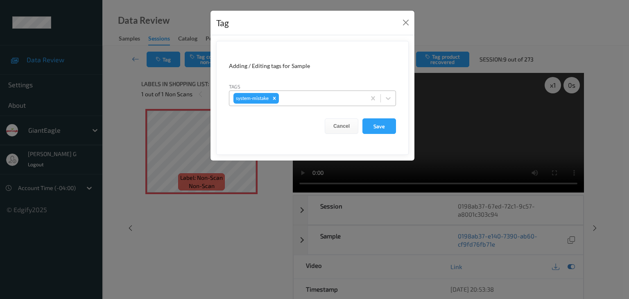
click at [295, 94] on div at bounding box center [321, 98] width 81 height 10
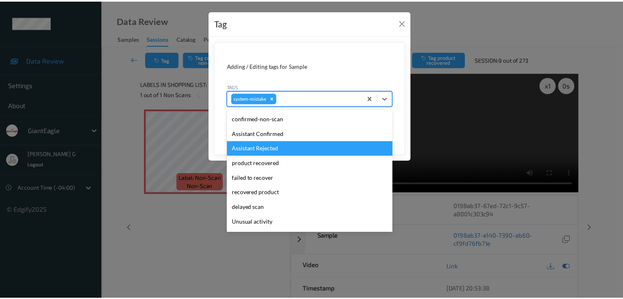
scroll to position [41, 0]
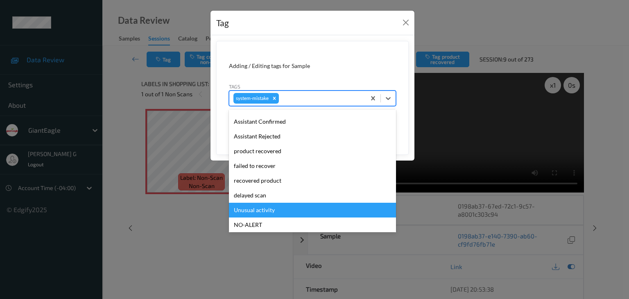
click at [265, 211] on div "Unusual activity" at bounding box center [312, 210] width 167 height 15
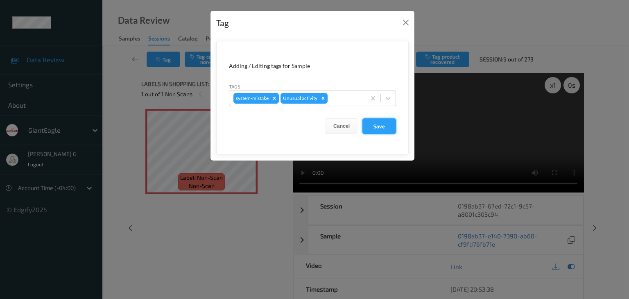
click at [350, 126] on button "Save" at bounding box center [379, 126] width 34 height 16
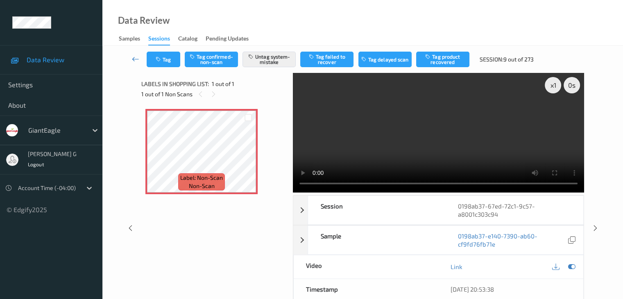
click at [137, 59] on icon at bounding box center [135, 59] width 7 height 8
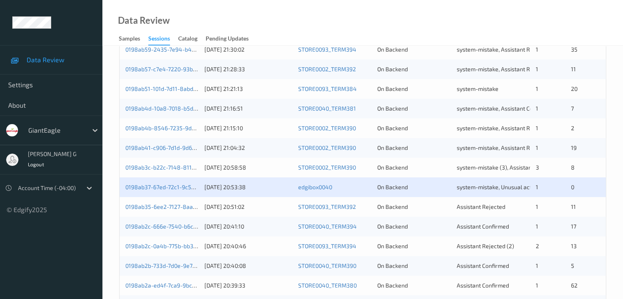
scroll to position [246, 0]
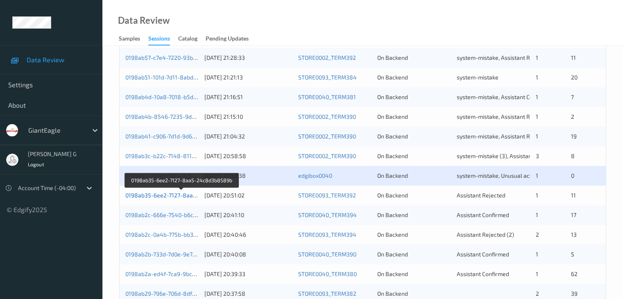
click at [166, 196] on link "0198ab35-6ee2-7127-8aa5-24c8d3b8589b" at bounding box center [182, 195] width 114 height 7
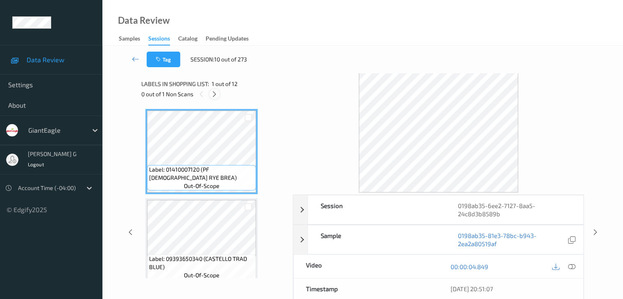
click at [215, 95] on icon at bounding box center [214, 93] width 7 height 7
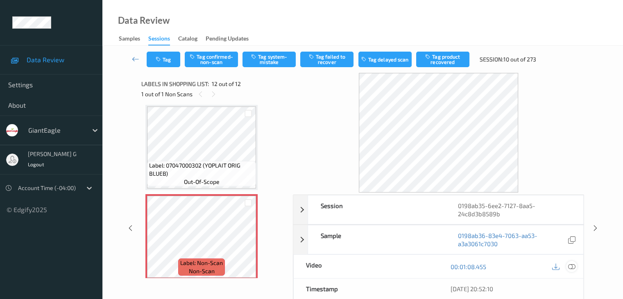
click at [350, 228] on icon at bounding box center [571, 266] width 7 height 7
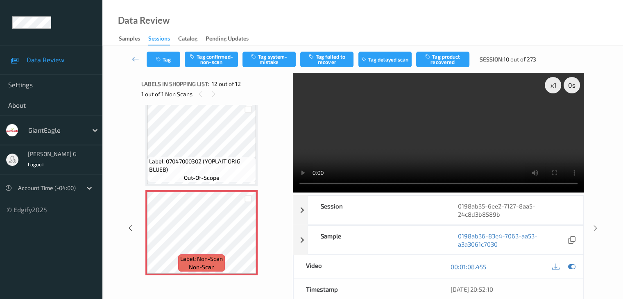
scroll to position [902, 0]
click at [218, 59] on button "Tag confirmed-non-scan" at bounding box center [211, 60] width 53 height 16
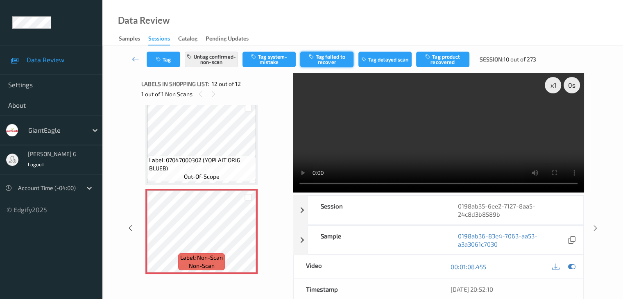
click at [331, 58] on button "Tag failed to recover" at bounding box center [326, 60] width 53 height 16
click at [135, 58] on icon at bounding box center [135, 59] width 7 height 8
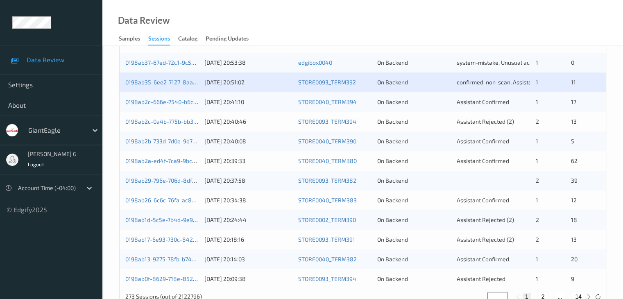
scroll to position [341, 0]
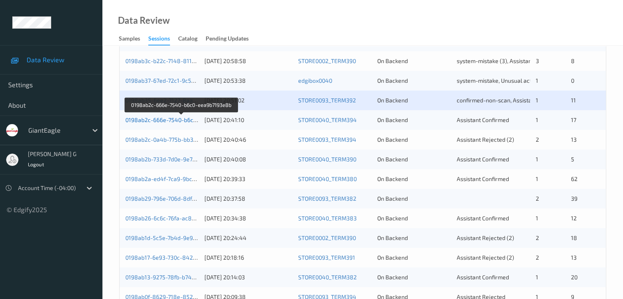
click at [165, 119] on link "0198ab2c-666e-7540-b6c0-eea9b7193e8b" at bounding box center [181, 119] width 112 height 7
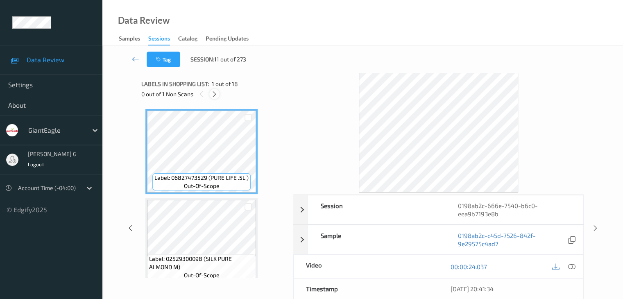
click at [217, 94] on icon at bounding box center [214, 93] width 7 height 7
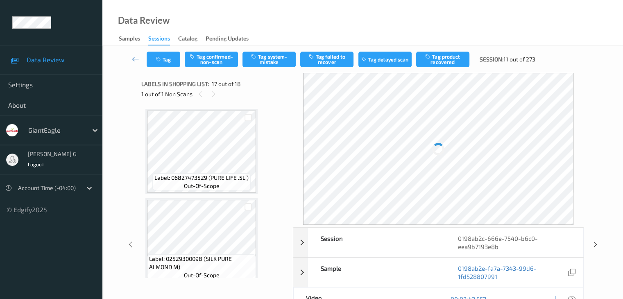
scroll to position [1343, 0]
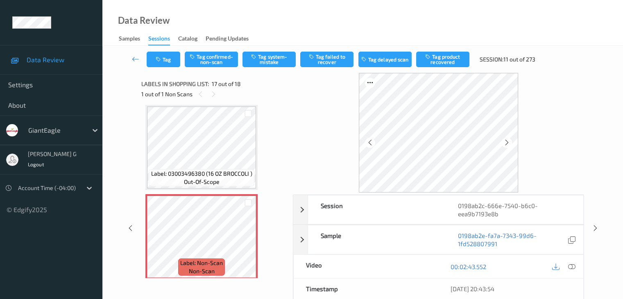
click at [350, 228] on icon at bounding box center [571, 266] width 7 height 7
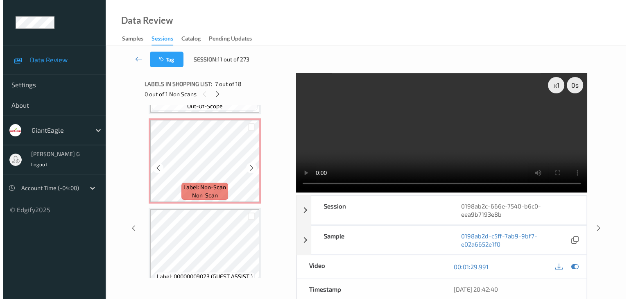
scroll to position [1433, 0]
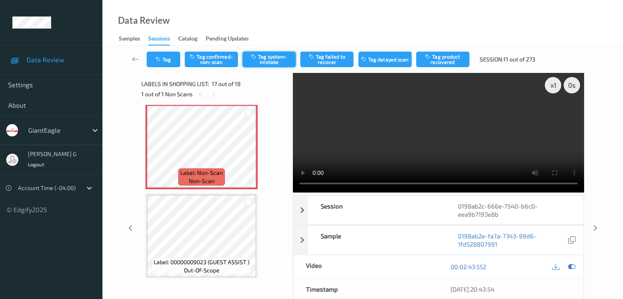
click at [270, 59] on button "Tag system-mistake" at bounding box center [268, 60] width 53 height 16
click at [170, 57] on button "Tag" at bounding box center [164, 60] width 34 height 16
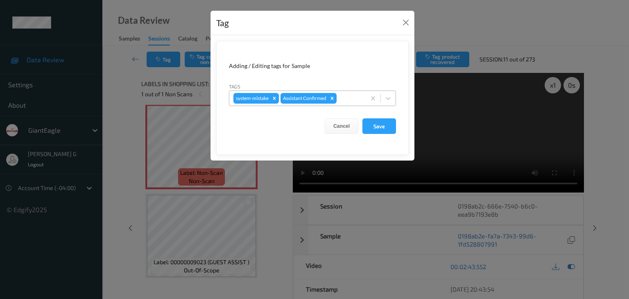
click at [350, 99] on div at bounding box center [349, 98] width 23 height 10
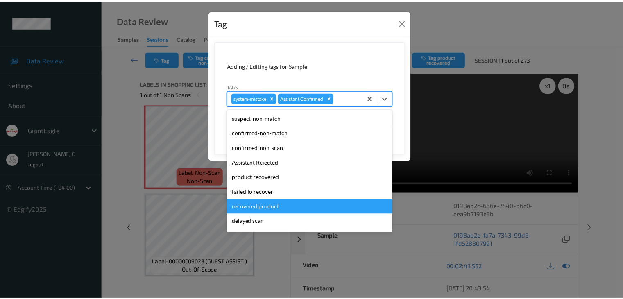
scroll to position [72, 0]
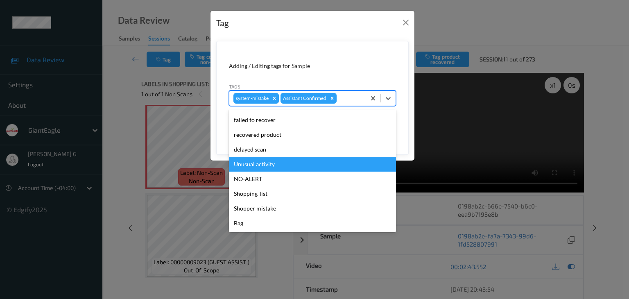
click at [261, 165] on div "Unusual activity" at bounding box center [312, 164] width 167 height 15
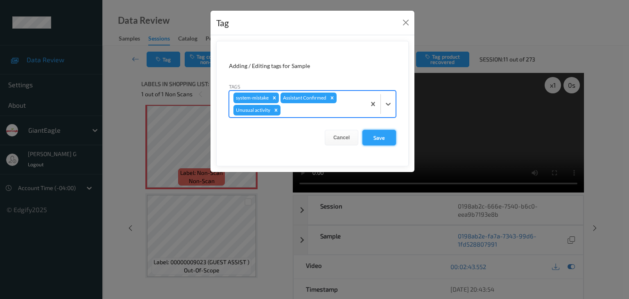
click at [350, 137] on button "Save" at bounding box center [379, 138] width 34 height 16
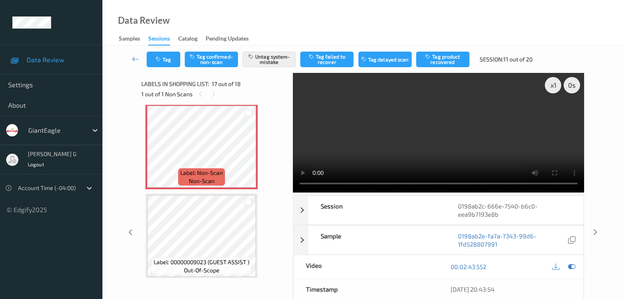
click at [135, 70] on div "Tag Tag confirmed-non-scan Untag system-mistake Tag failed to recover Tag delay…" at bounding box center [362, 59] width 487 height 27
click at [134, 59] on icon at bounding box center [135, 59] width 7 height 8
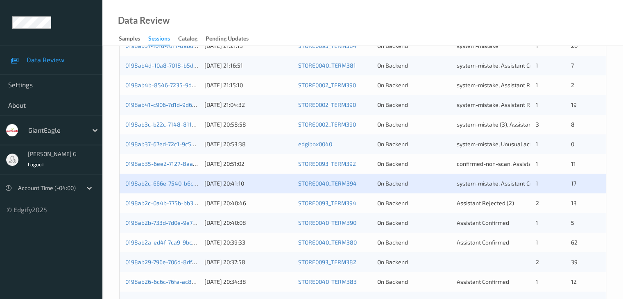
scroll to position [287, 0]
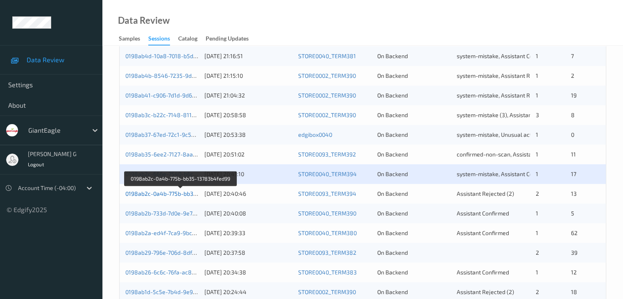
click at [161, 195] on link "0198ab2c-0a4b-775b-bb35-13783b4fed99" at bounding box center [180, 193] width 111 height 7
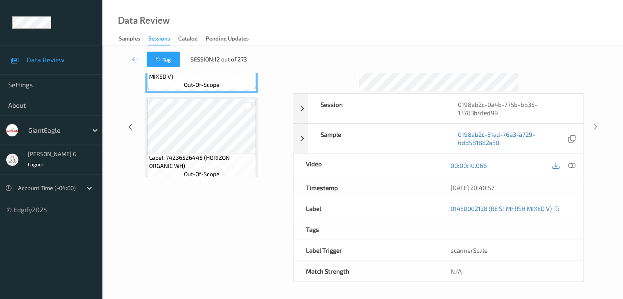
scroll to position [100, 0]
click at [236, 228] on div "Labels in shopping list: 1 out of 15 0 out of 2 Non Scans Label: 01450002128 (B…" at bounding box center [214, 128] width 146 height 310
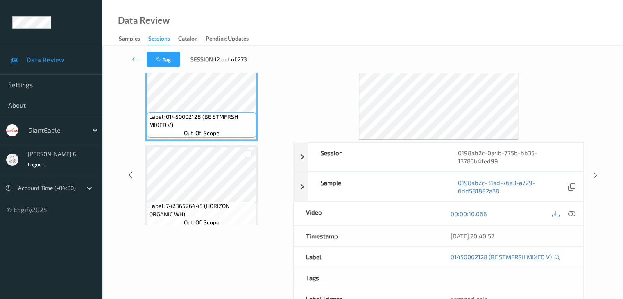
scroll to position [0, 0]
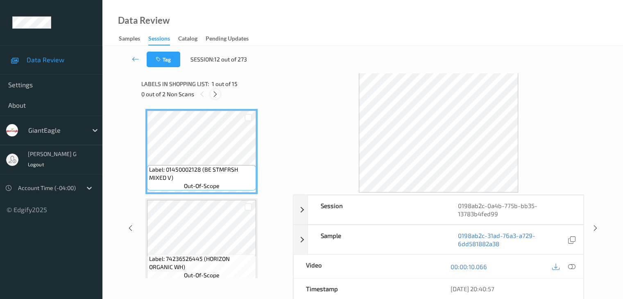
click at [217, 94] on icon at bounding box center [215, 93] width 7 height 7
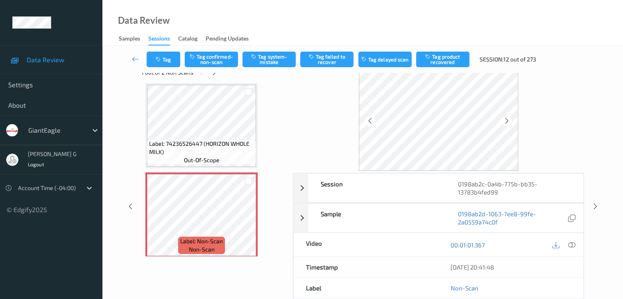
scroll to position [41, 0]
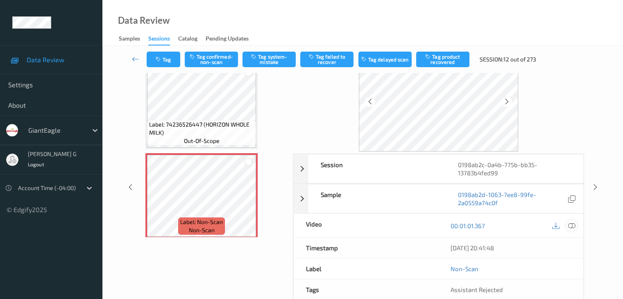
click at [350, 225] on icon at bounding box center [571, 225] width 7 height 7
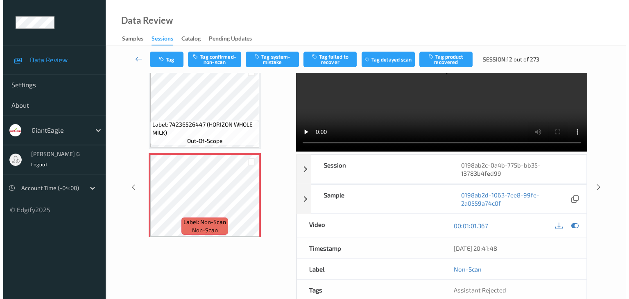
scroll to position [0, 0]
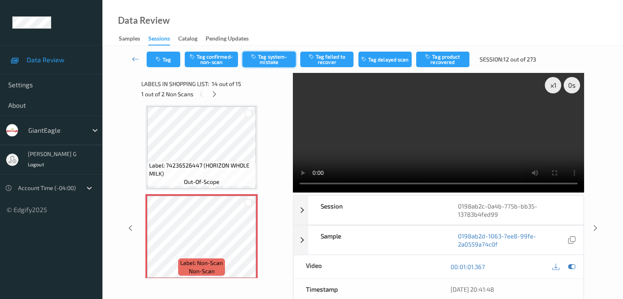
click at [274, 59] on button "Tag system-mistake" at bounding box center [268, 60] width 53 height 16
click at [171, 58] on button "Tag" at bounding box center [164, 60] width 34 height 16
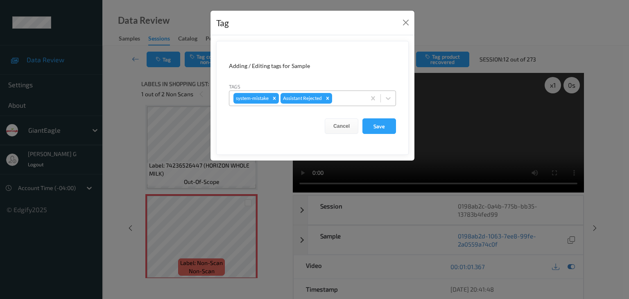
click at [350, 99] on div at bounding box center [348, 98] width 28 height 10
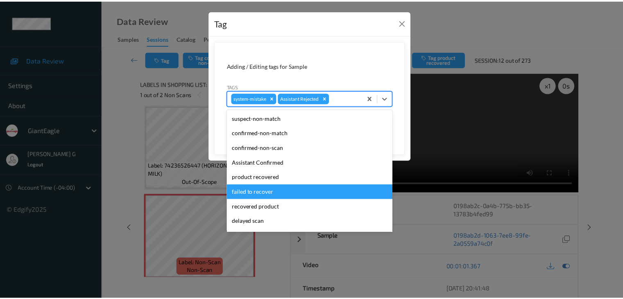
scroll to position [72, 0]
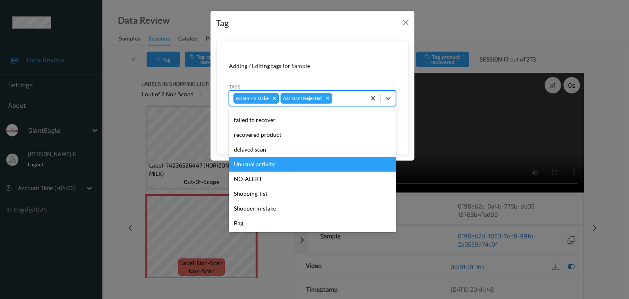
click at [273, 164] on div "Unusual activity" at bounding box center [312, 164] width 167 height 15
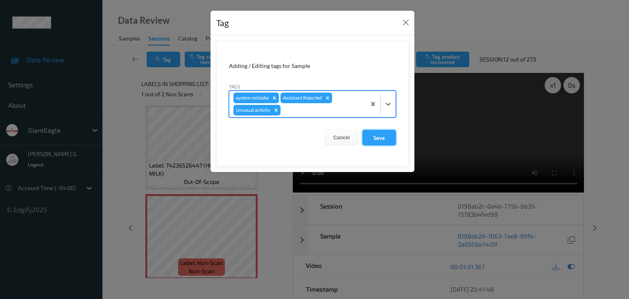
click at [350, 136] on button "Save" at bounding box center [379, 138] width 34 height 16
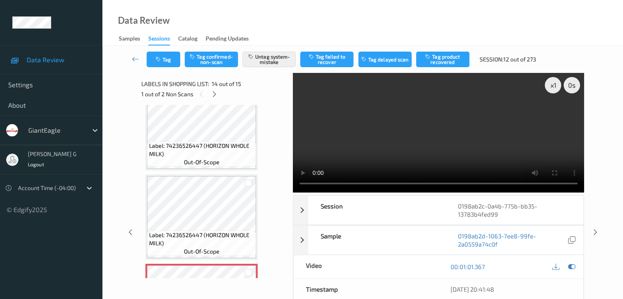
scroll to position [993, 0]
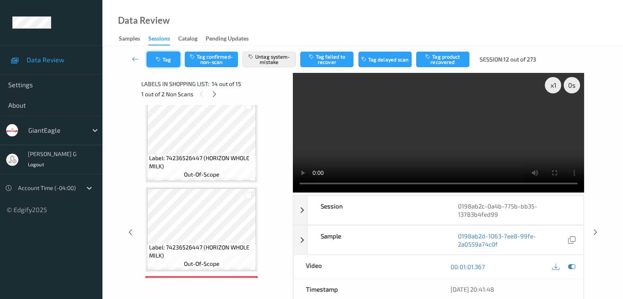
click at [174, 59] on button "Tag" at bounding box center [164, 60] width 34 height 16
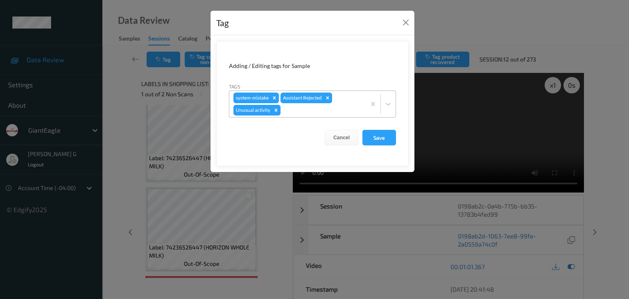
click at [276, 110] on icon "Remove Unusual activity" at bounding box center [276, 110] width 6 height 6
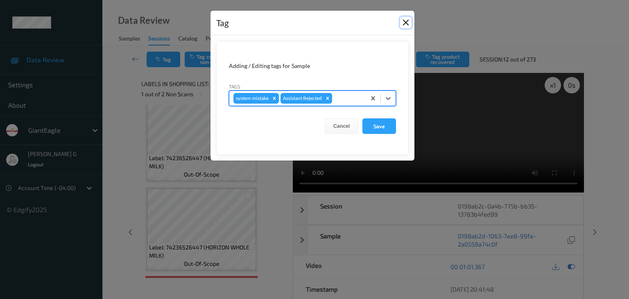
click at [350, 23] on button "Close" at bounding box center [405, 22] width 11 height 11
click at [350, 23] on div "Tag" at bounding box center [312, 23] width 204 height 25
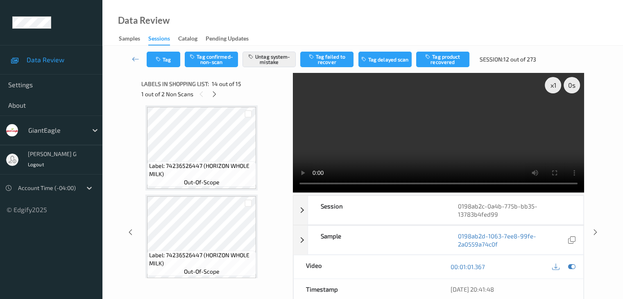
scroll to position [871, 0]
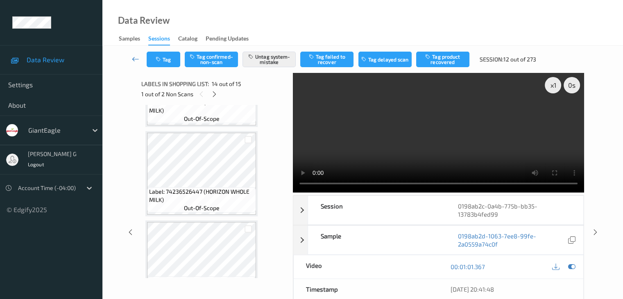
click at [136, 58] on icon at bounding box center [135, 59] width 7 height 8
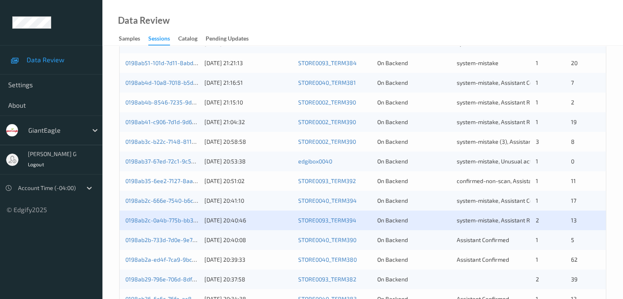
scroll to position [328, 0]
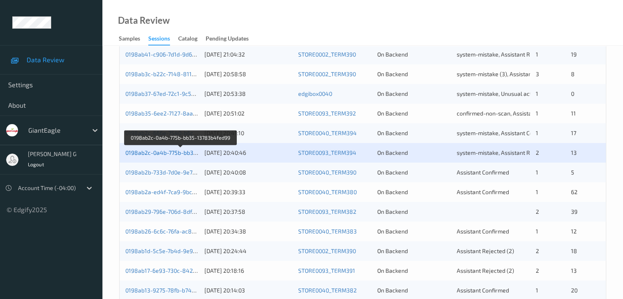
click at [165, 154] on link "0198ab2c-0a4b-775b-bb35-13783b4fed99" at bounding box center [180, 152] width 111 height 7
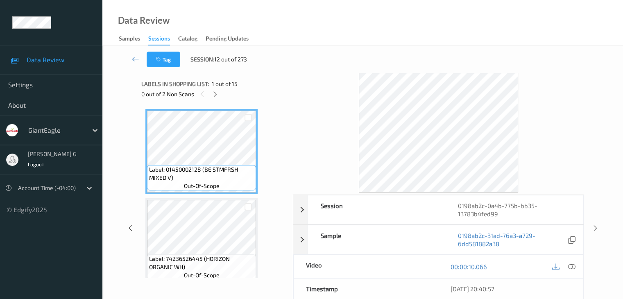
drag, startPoint x: 216, startPoint y: 94, endPoint x: 221, endPoint y: 98, distance: 6.7
click at [216, 93] on icon at bounding box center [215, 93] width 7 height 7
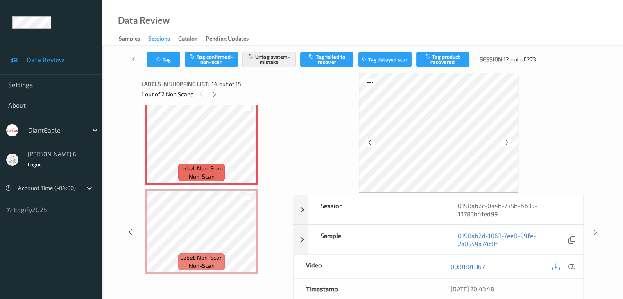
click at [350, 228] on icon at bounding box center [571, 266] width 7 height 7
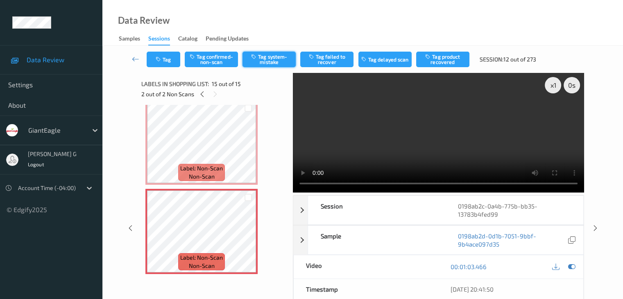
click at [275, 61] on button "Tag system-mistake" at bounding box center [268, 60] width 53 height 16
click at [131, 56] on link at bounding box center [136, 60] width 22 height 16
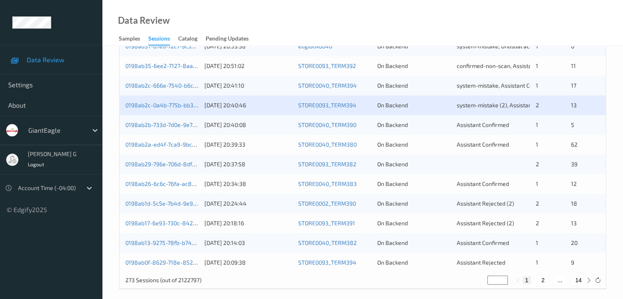
scroll to position [382, 0]
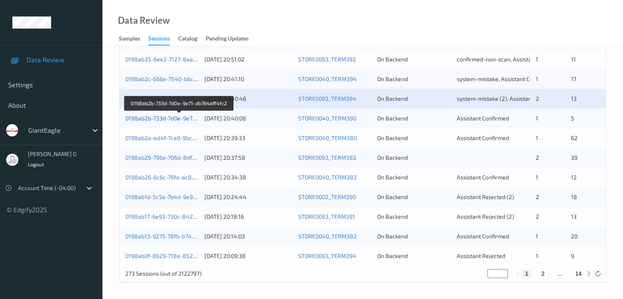
click at [161, 119] on link "0198ab2b-733d-7d0e-9e71-db764aff4fc2" at bounding box center [179, 118] width 108 height 7
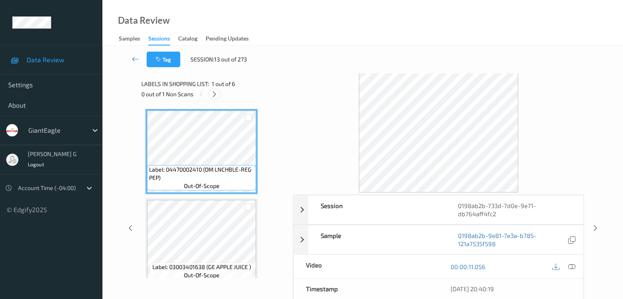
click at [216, 94] on icon at bounding box center [214, 93] width 7 height 7
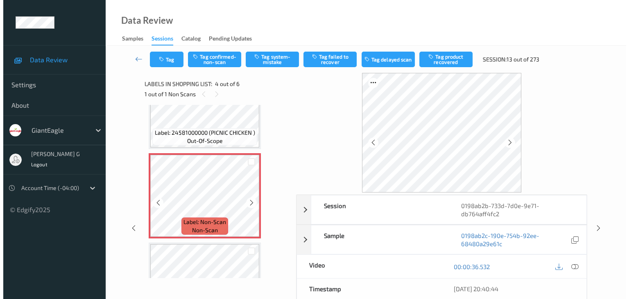
scroll to position [265, 0]
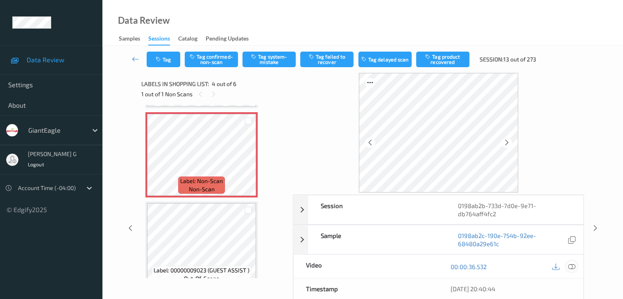
click at [350, 228] on icon at bounding box center [571, 266] width 7 height 7
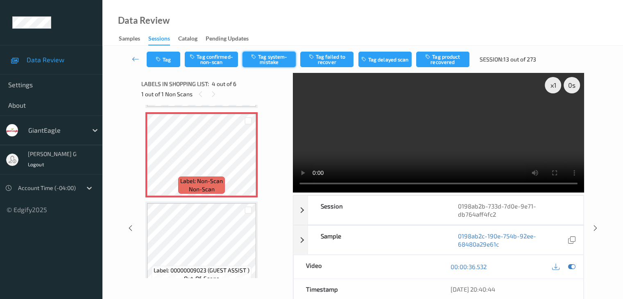
click at [276, 59] on button "Tag system-mistake" at bounding box center [268, 60] width 53 height 16
click at [166, 58] on button "Tag" at bounding box center [164, 60] width 34 height 16
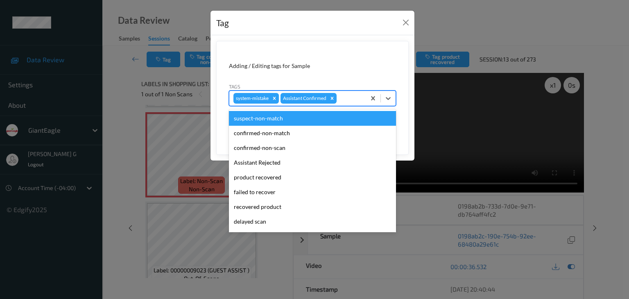
click at [350, 98] on div at bounding box center [349, 98] width 23 height 10
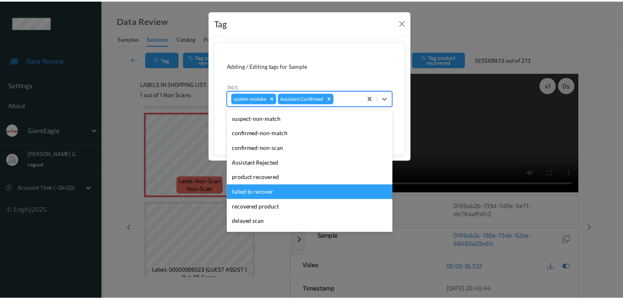
scroll to position [41, 0]
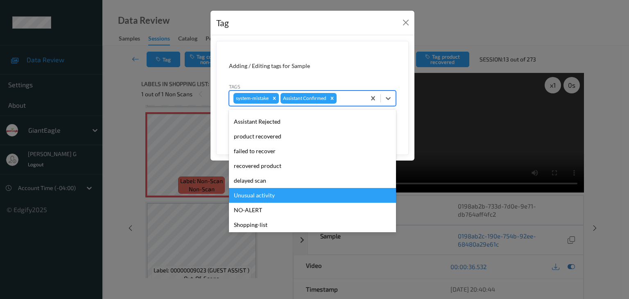
click at [273, 192] on div "Unusual activity" at bounding box center [312, 195] width 167 height 15
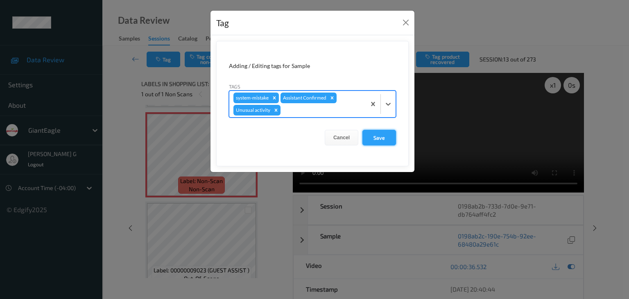
click at [350, 136] on button "Save" at bounding box center [379, 138] width 34 height 16
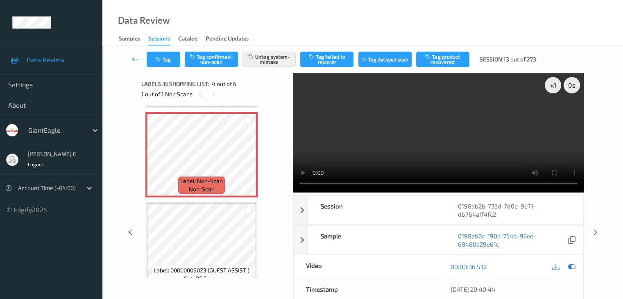
click at [134, 59] on icon at bounding box center [135, 59] width 7 height 8
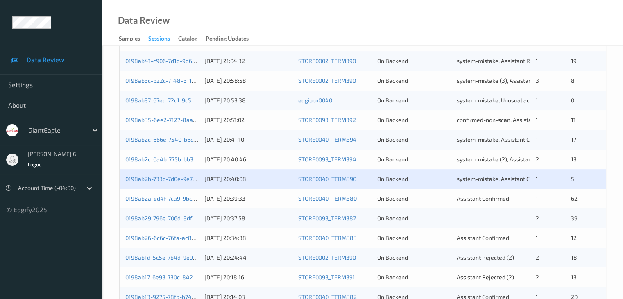
scroll to position [328, 0]
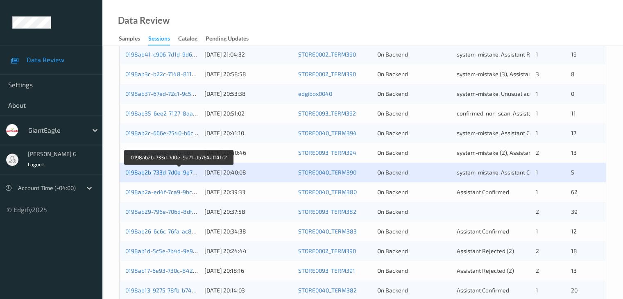
click at [174, 172] on link "0198ab2b-733d-7d0e-9e71-db764aff4fc2" at bounding box center [179, 172] width 108 height 7
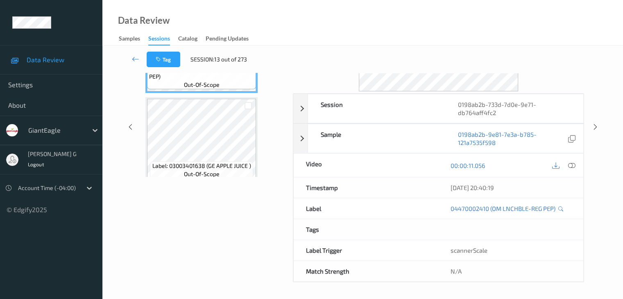
scroll to position [100, 0]
click at [139, 58] on icon at bounding box center [135, 59] width 7 height 8
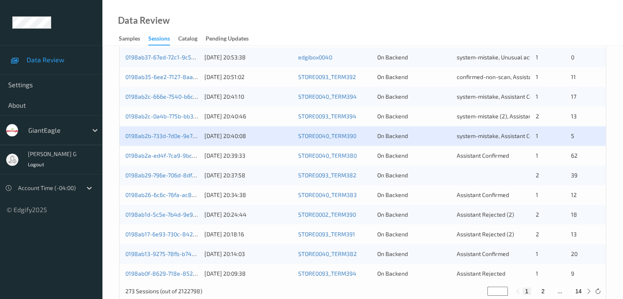
scroll to position [369, 0]
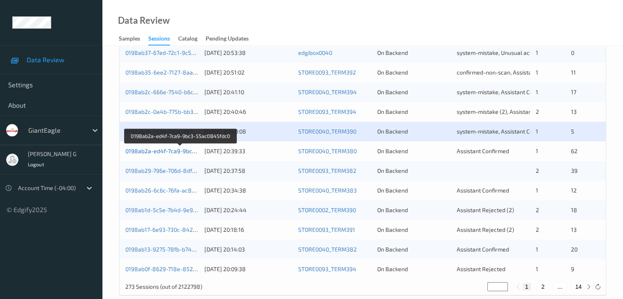
click at [174, 151] on link "0198ab2a-ed4f-7ca9-9bc3-55ac0845fdc0" at bounding box center [180, 150] width 111 height 7
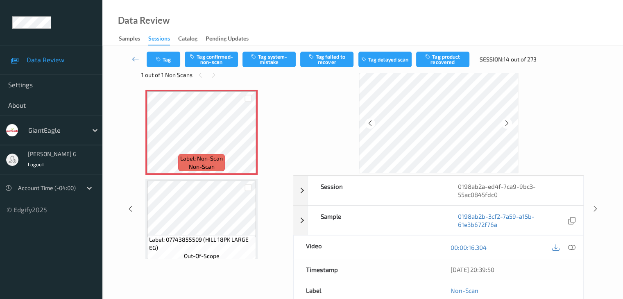
scroll to position [18, 0]
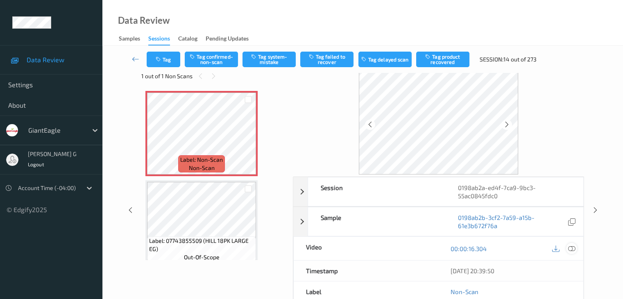
click at [350, 228] on icon at bounding box center [571, 248] width 7 height 7
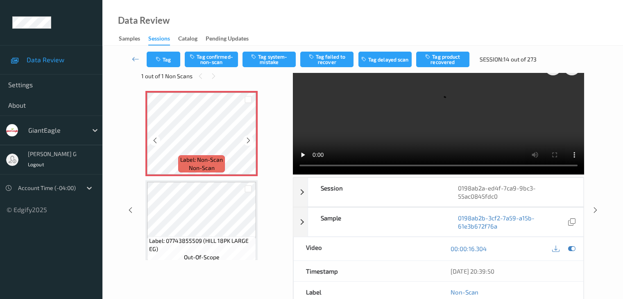
scroll to position [0, 0]
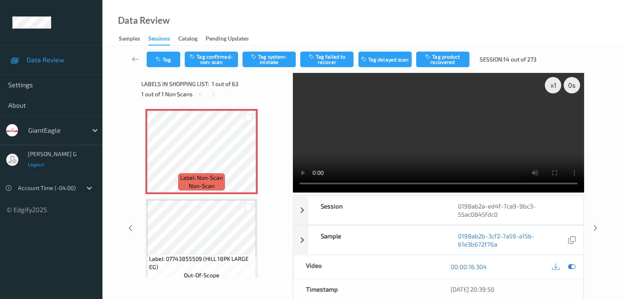
click at [36, 165] on span "Logout" at bounding box center [36, 164] width 16 height 6
